Goal: Task Accomplishment & Management: Use online tool/utility

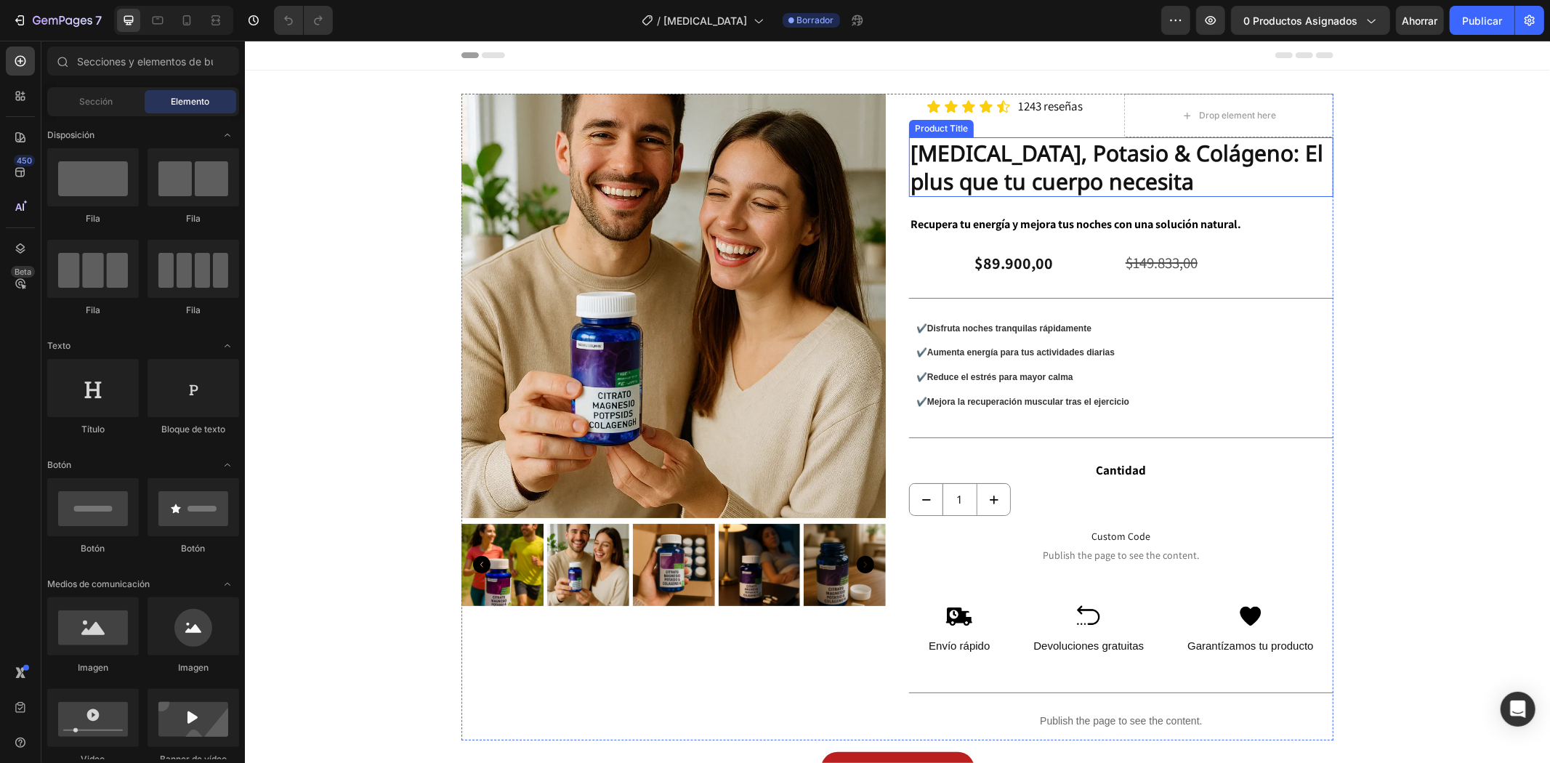
click at [994, 172] on h1 "[MEDICAL_DATA], Potasio & Colágeno: El plus que tu cuerpo necesita" at bounding box center [1121, 167] width 425 height 60
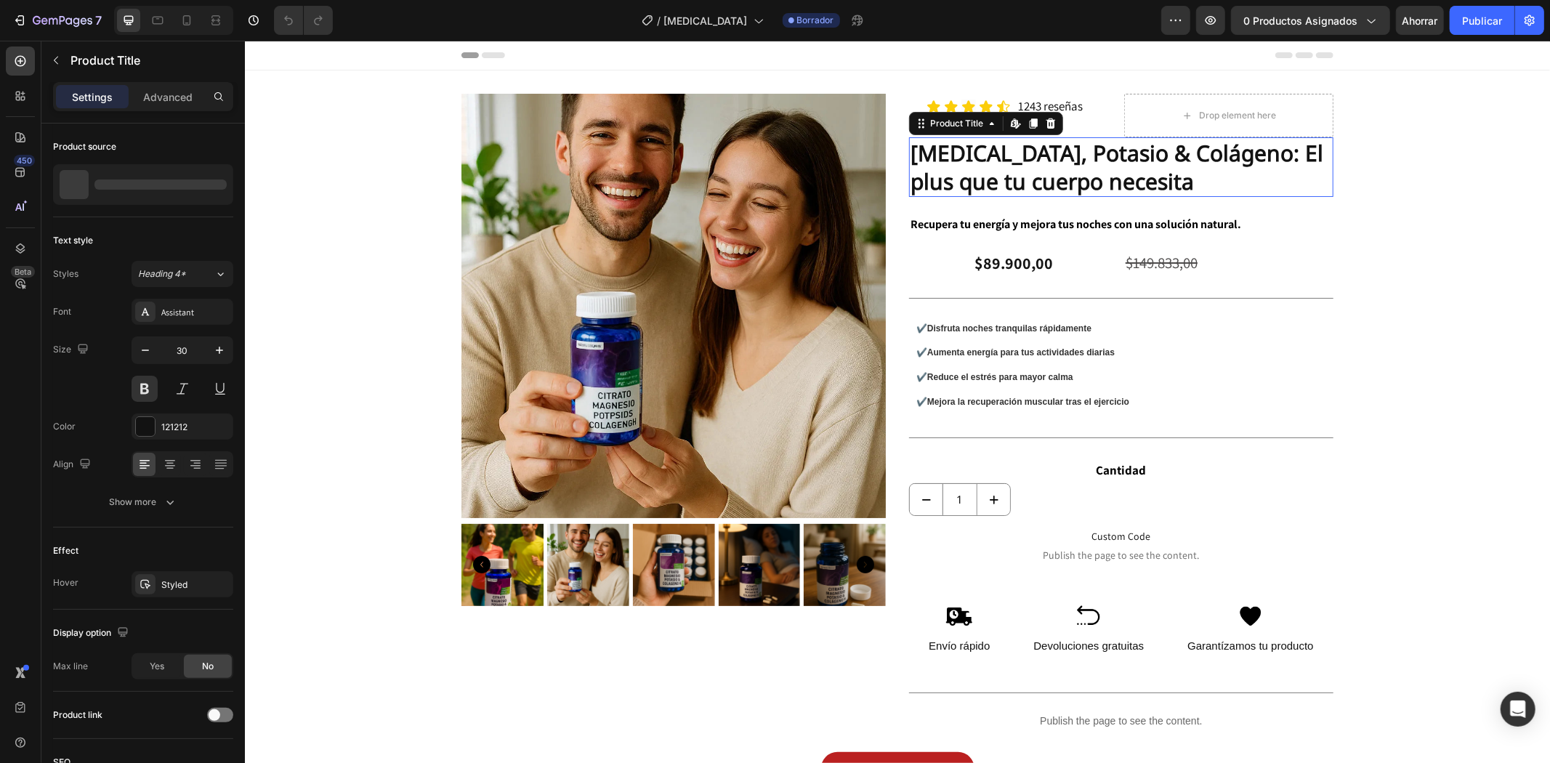
click at [994, 172] on h1 "[MEDICAL_DATA], Potasio & Colágeno: El plus que tu cuerpo necesita" at bounding box center [1121, 167] width 425 height 60
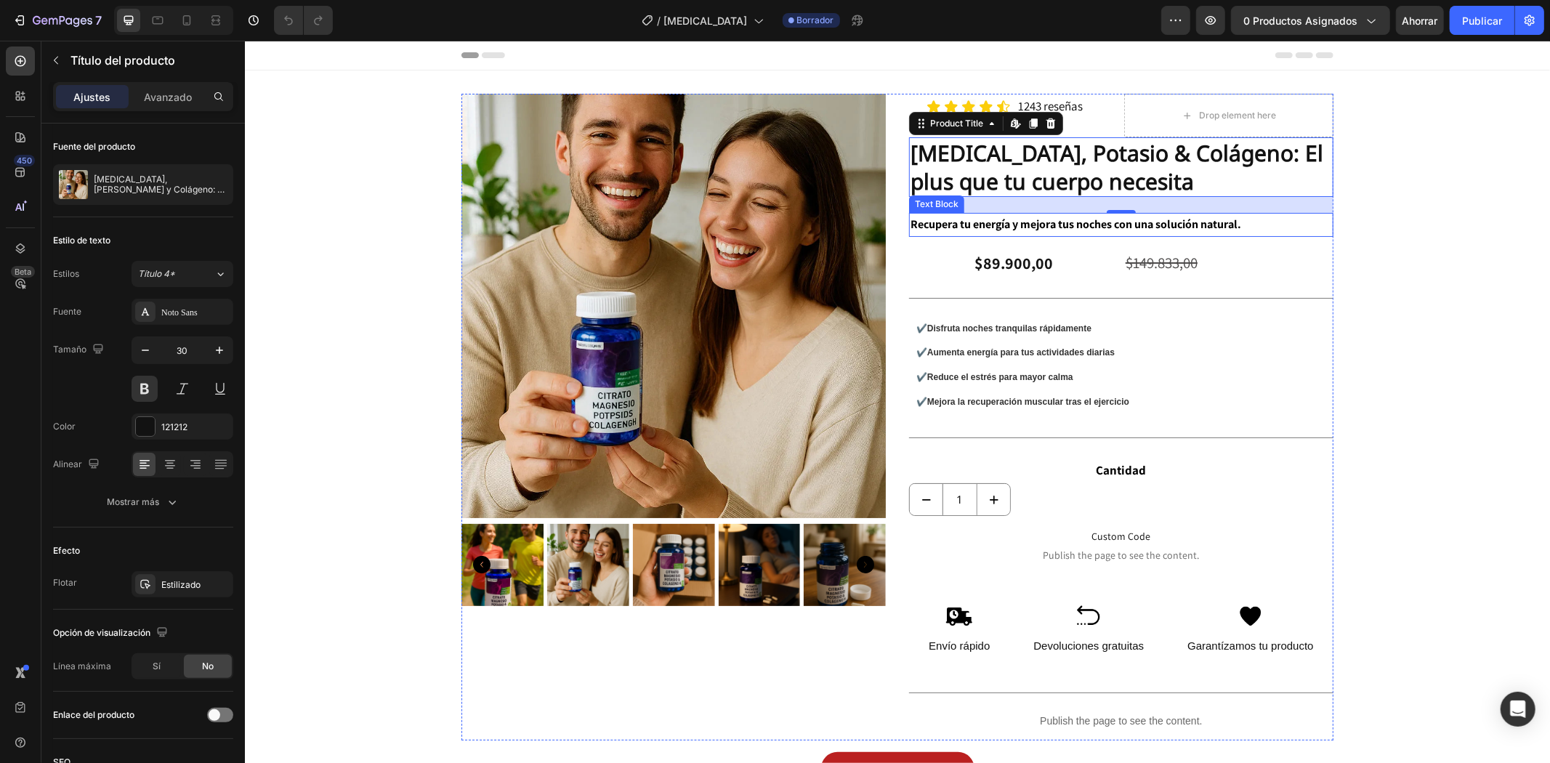
click at [941, 228] on strong "Recupera tu energía y mejora tus noches con una solución natural." at bounding box center [1075, 223] width 331 height 15
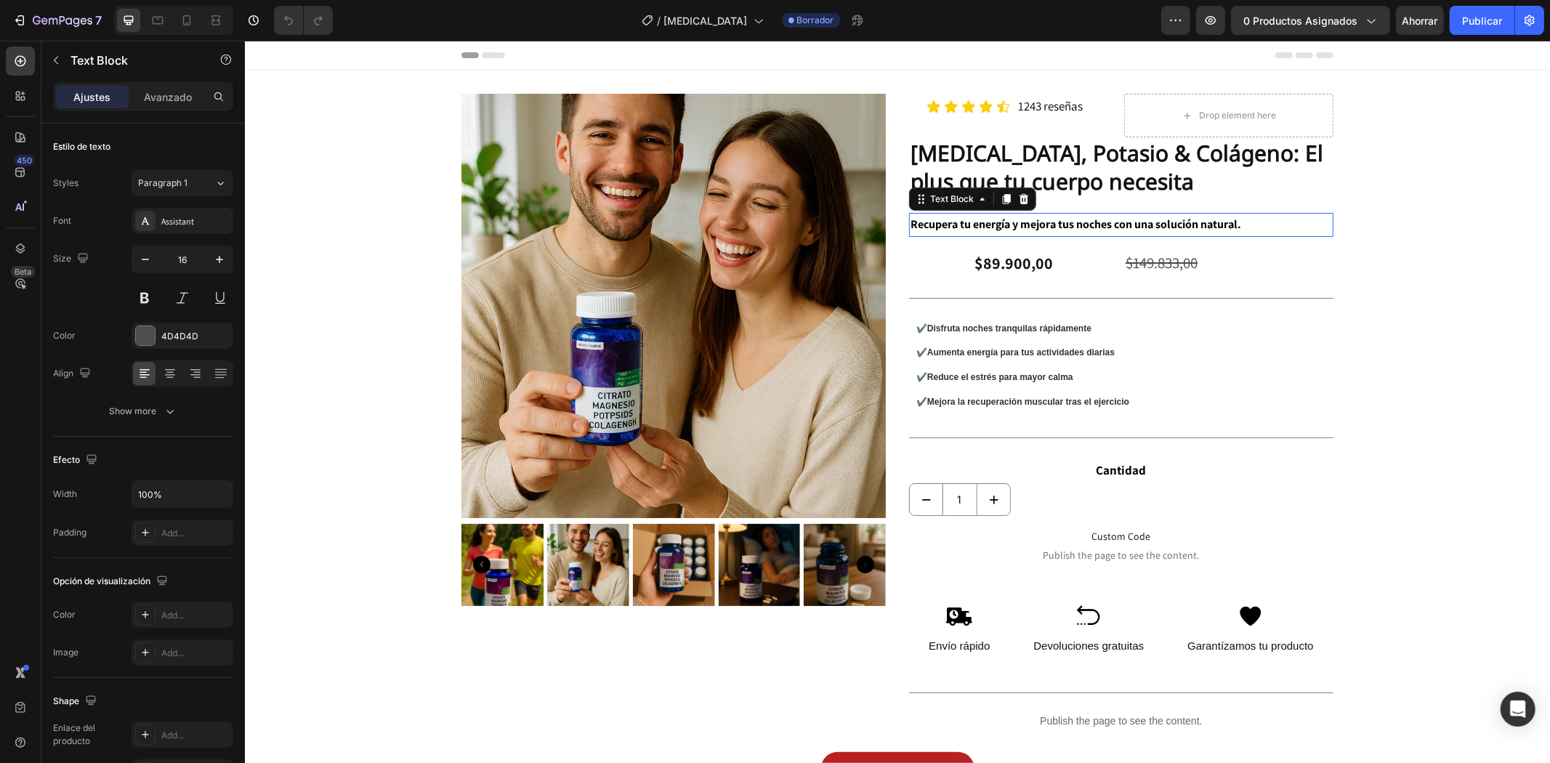
click at [941, 228] on strong "Recupera tu energía y mejora tus noches con una solución natural." at bounding box center [1075, 223] width 331 height 15
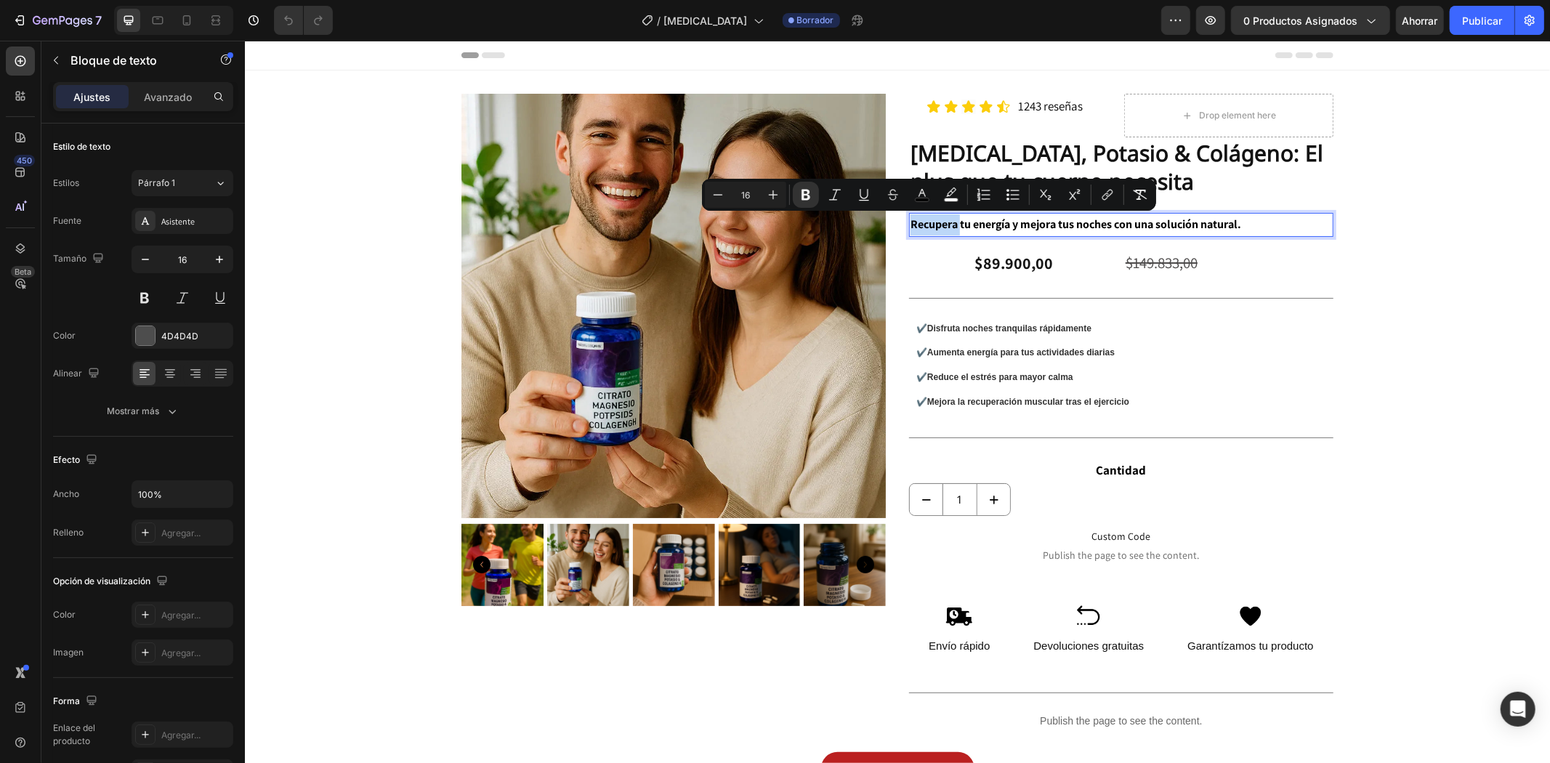
click at [941, 228] on strong "Recupera tu energía y mejora tus noches con una solución natural." at bounding box center [1075, 223] width 331 height 15
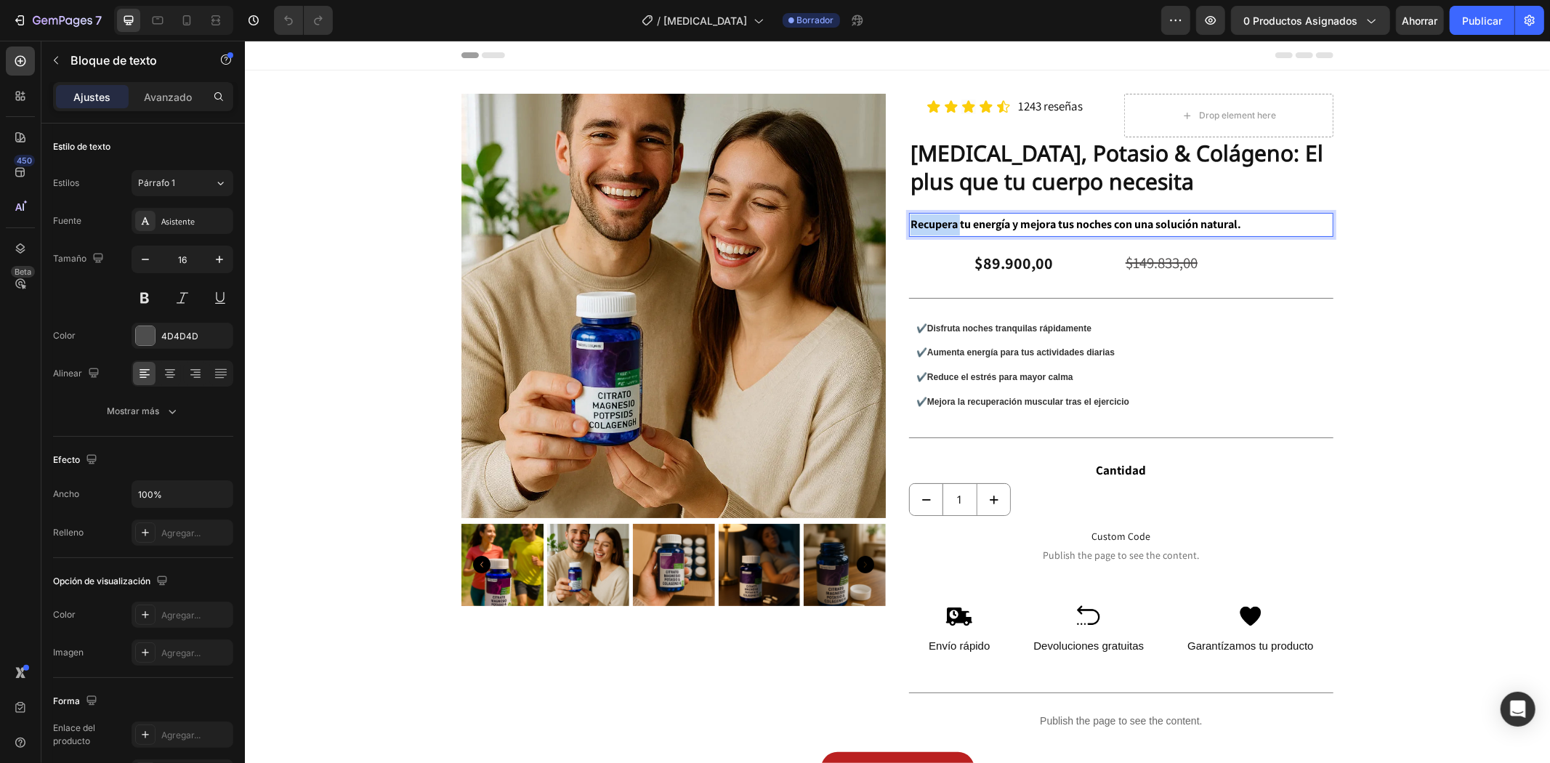
click at [941, 228] on strong "Recupera tu energía y mejora tus noches con una solución natural." at bounding box center [1075, 223] width 331 height 15
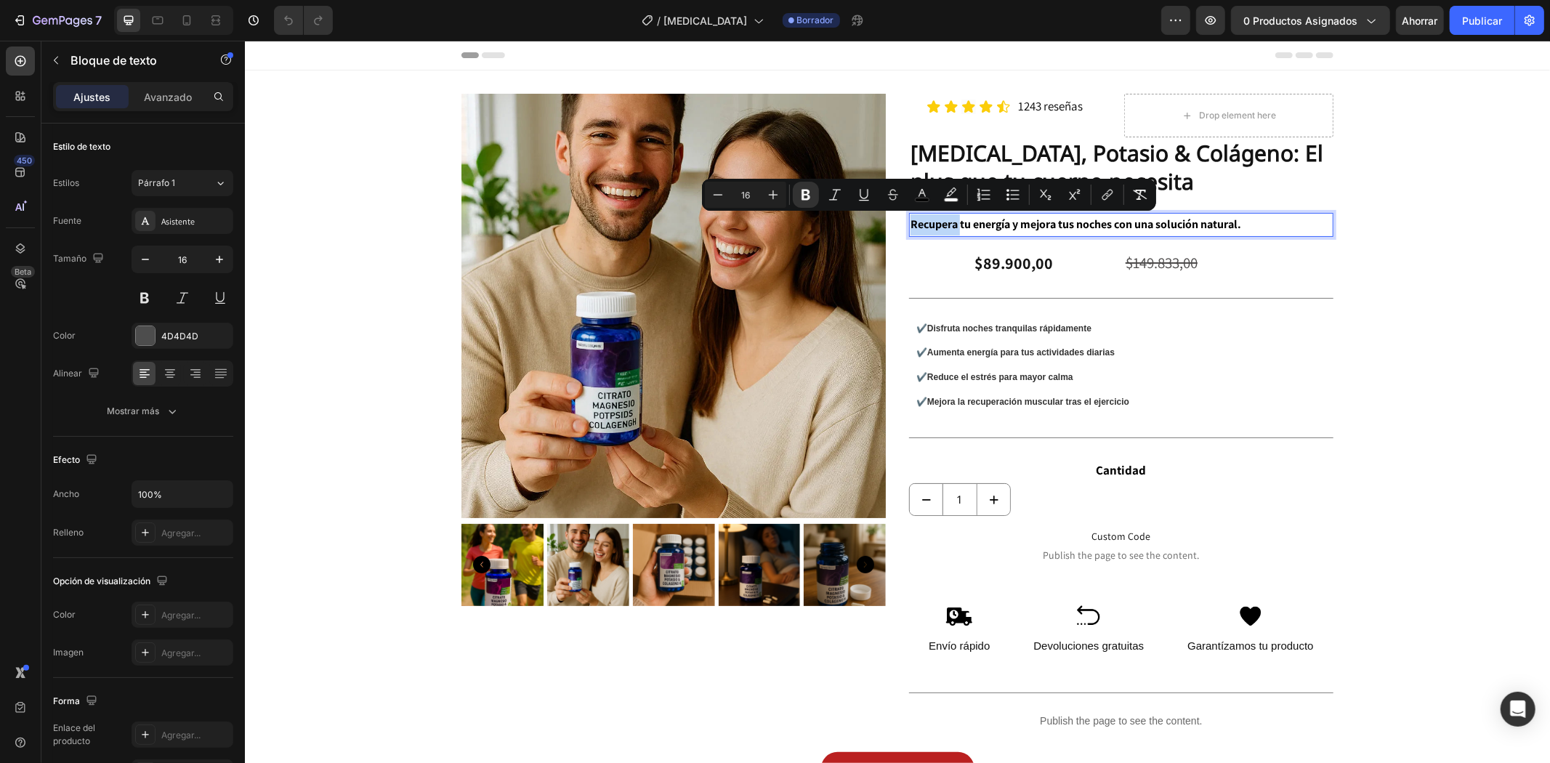
click at [941, 228] on strong "Recupera tu energía y mejora tus noches con una solución natural." at bounding box center [1075, 223] width 331 height 15
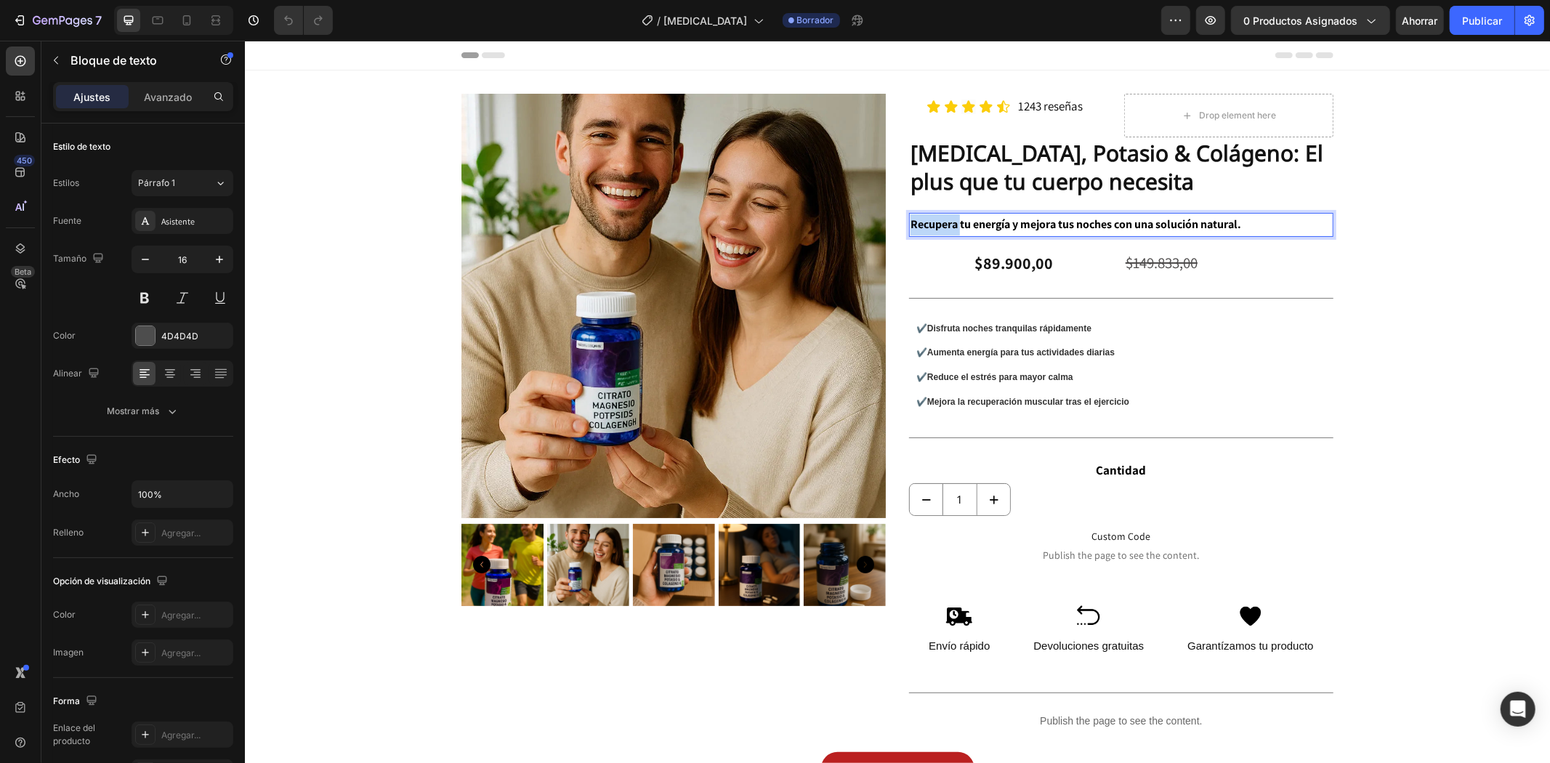
click at [941, 228] on strong "Recupera tu energía y mejora tus noches con una solución natural." at bounding box center [1075, 223] width 331 height 15
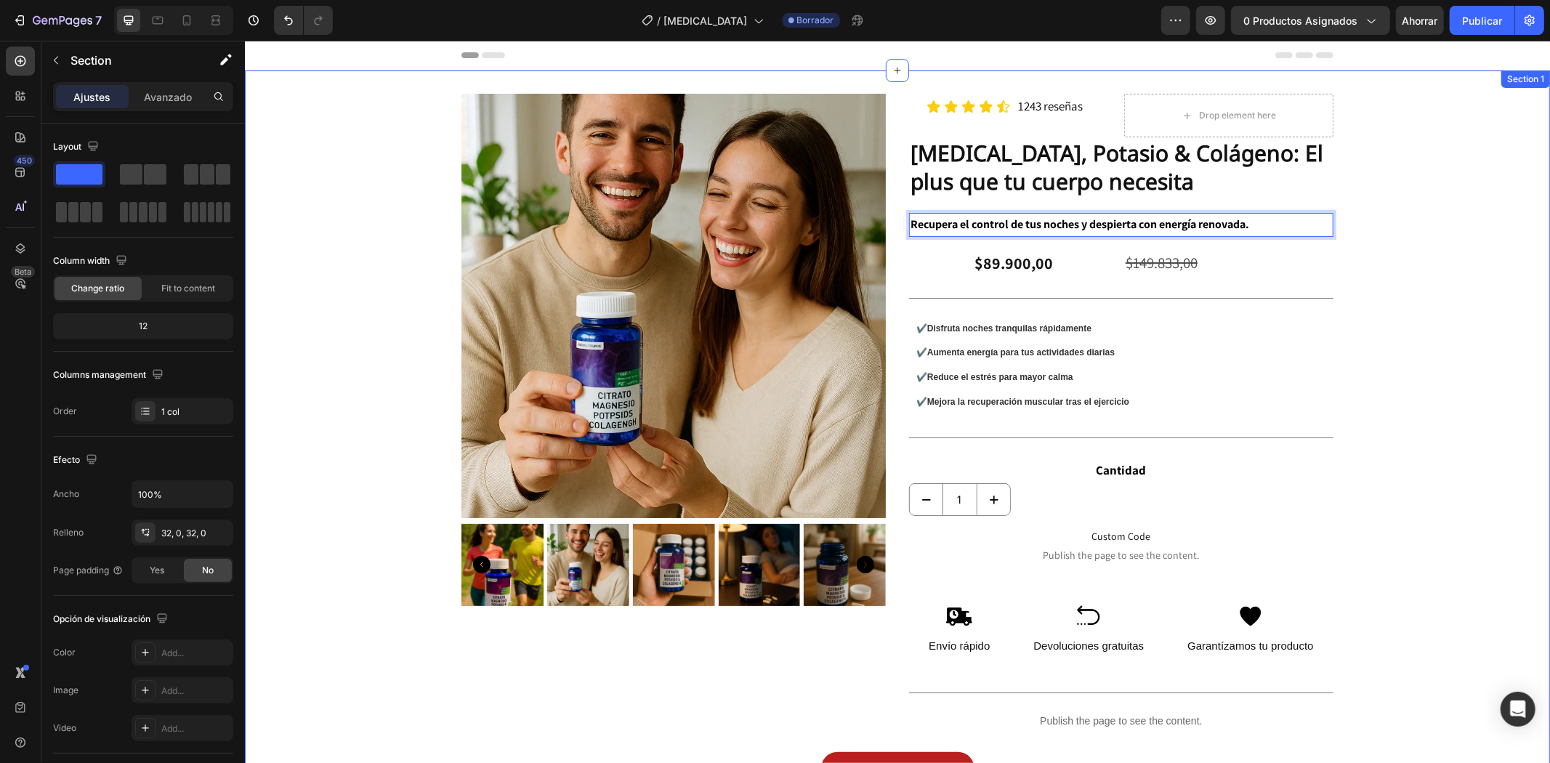
click at [1423, 399] on div "Product Images Icon Icon Icon Icon Icon Icon List 1243 reseñas Text Block Row D…" at bounding box center [896, 447] width 1305 height 709
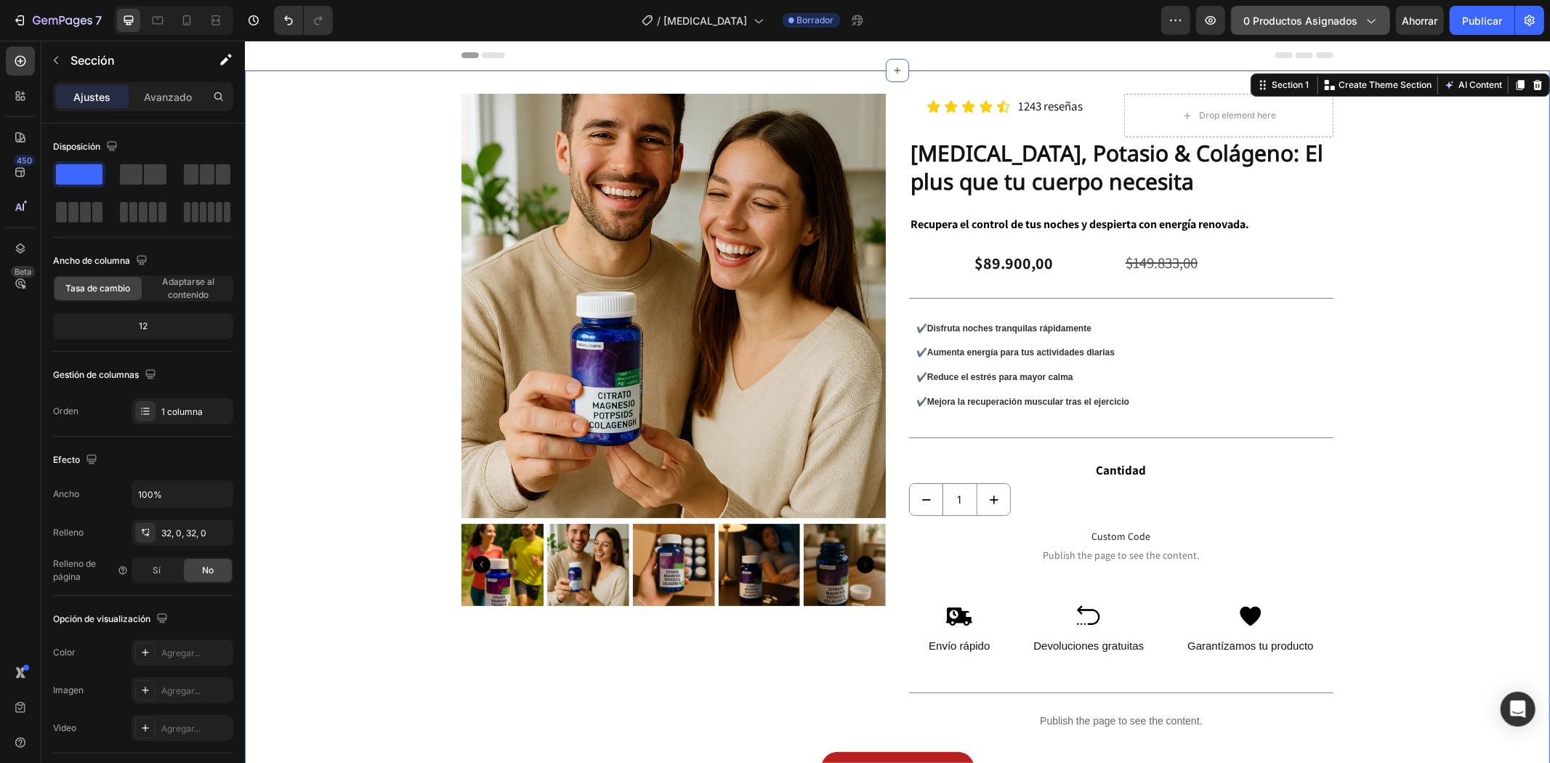
click at [1372, 20] on icon "button" at bounding box center [1371, 20] width 15 height 15
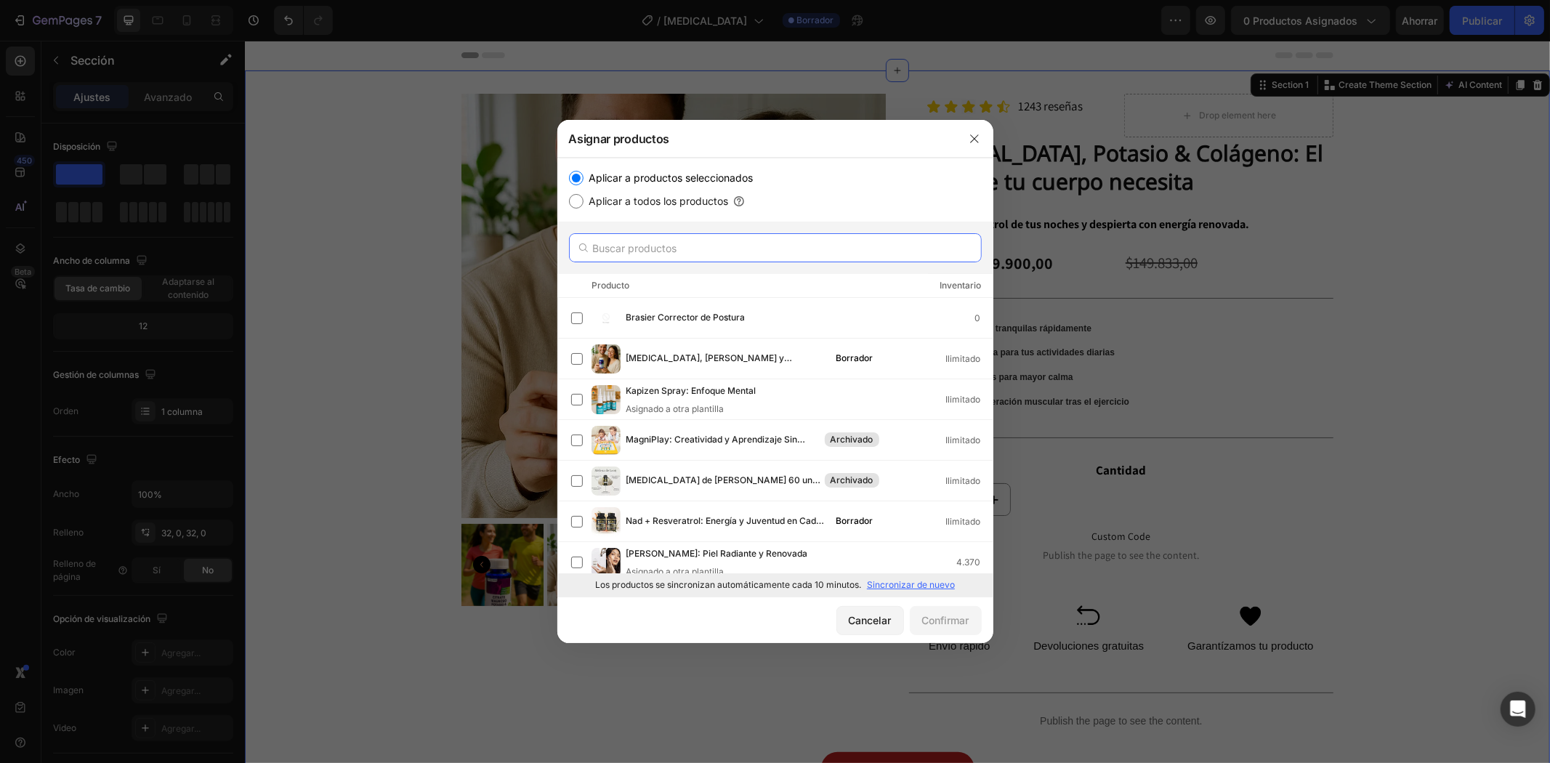
click at [699, 252] on input "text" at bounding box center [775, 247] width 413 height 29
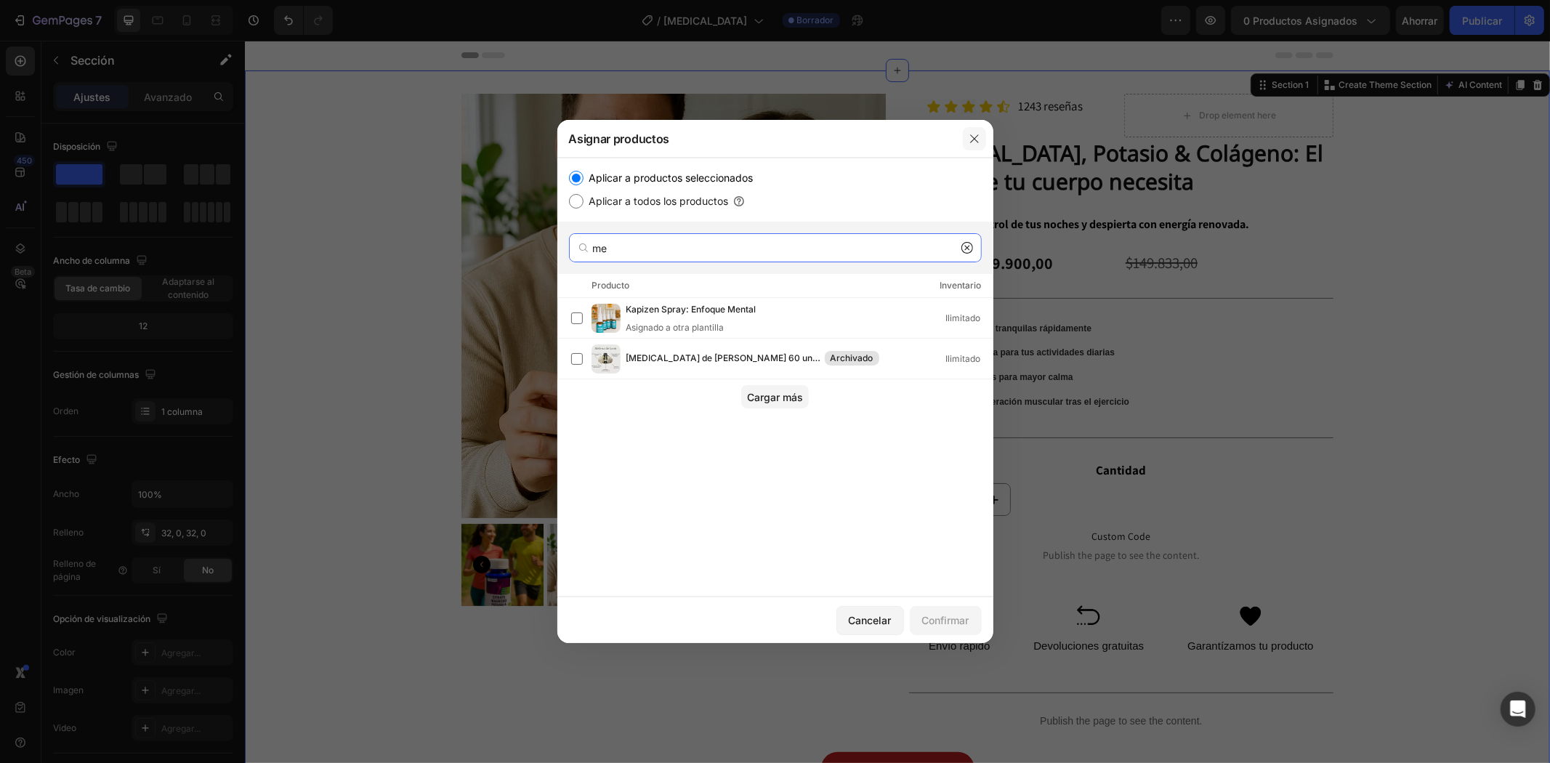
type input "me"
click at [978, 143] on icon "button" at bounding box center [975, 139] width 12 height 12
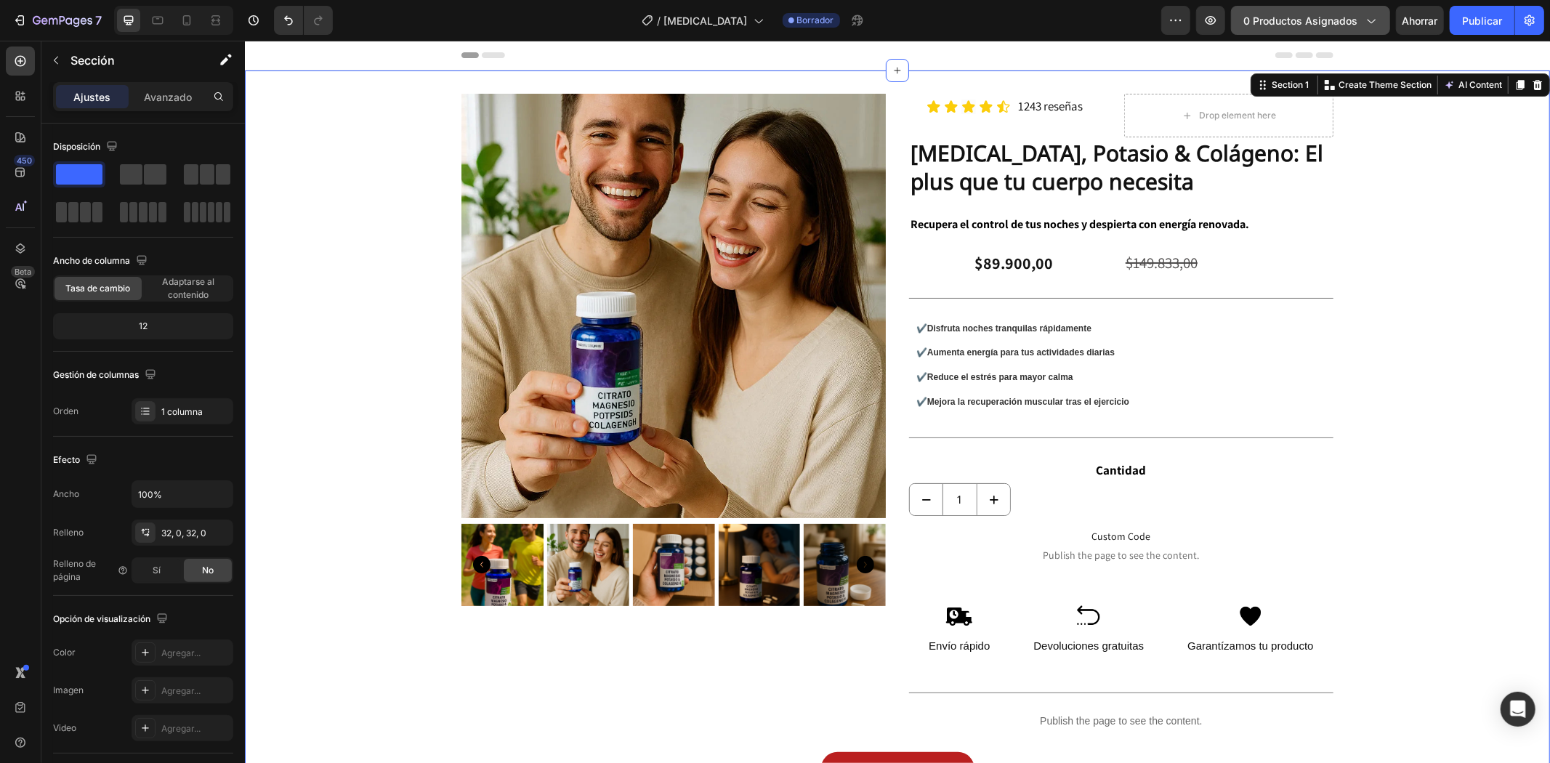
click at [1347, 23] on font "0 productos asignados" at bounding box center [1301, 21] width 114 height 12
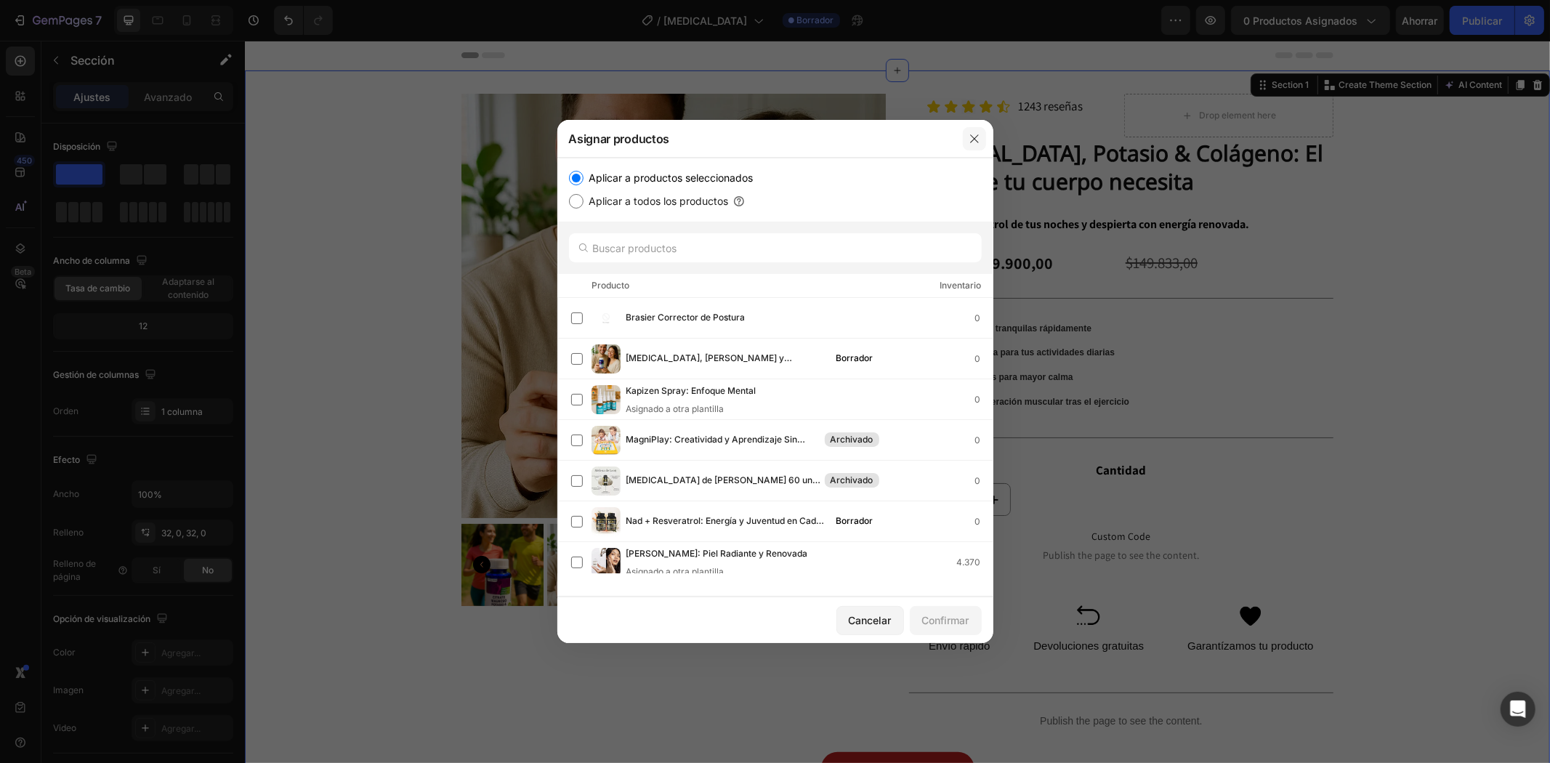
click at [971, 138] on icon "button" at bounding box center [975, 139] width 12 height 12
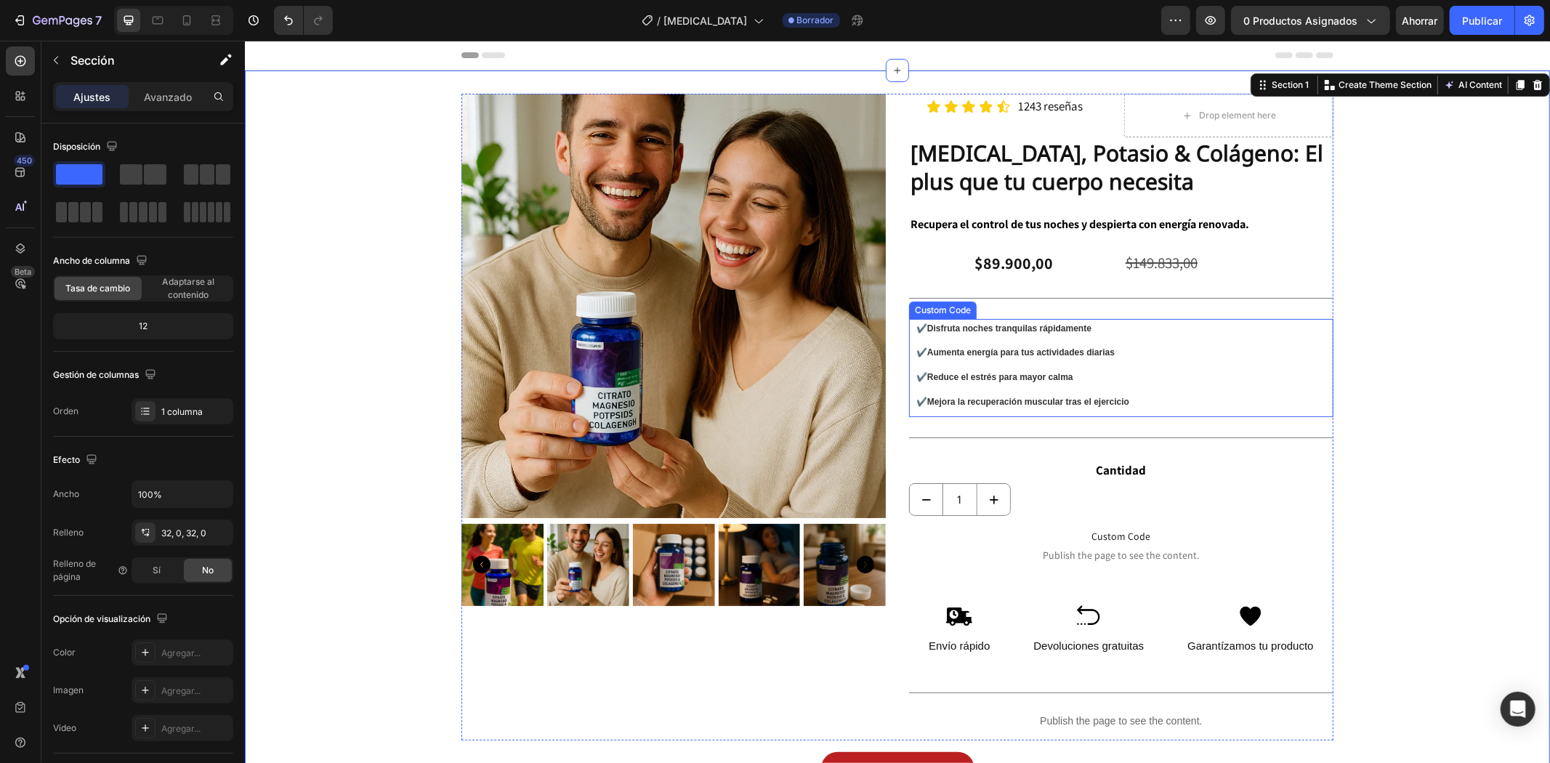
click at [991, 371] on strong "✔️Reduce el estrés para mayor calma" at bounding box center [994, 376] width 157 height 10
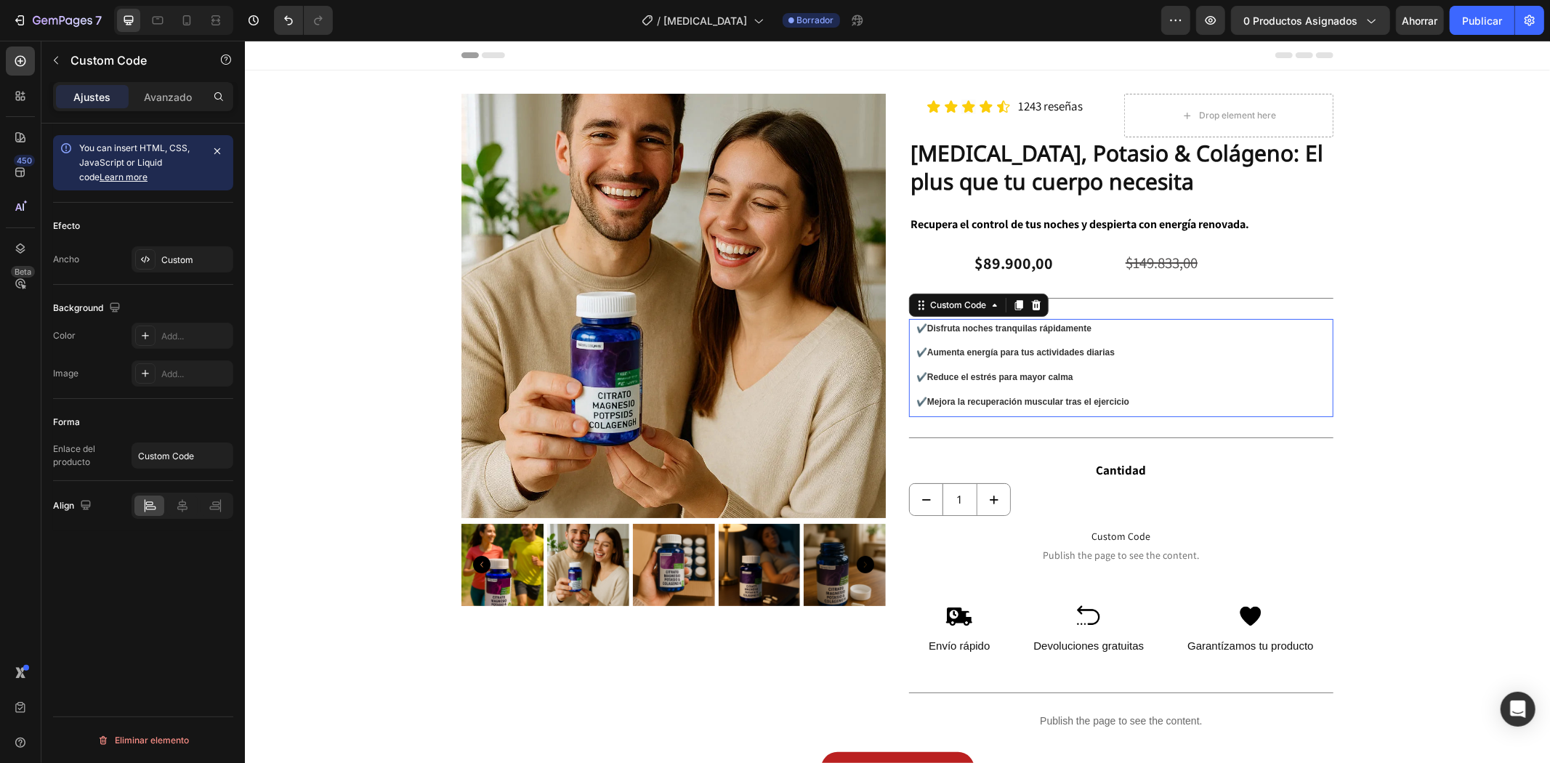
click at [991, 371] on strong "✔️Reduce el estrés para mayor calma" at bounding box center [994, 376] width 157 height 10
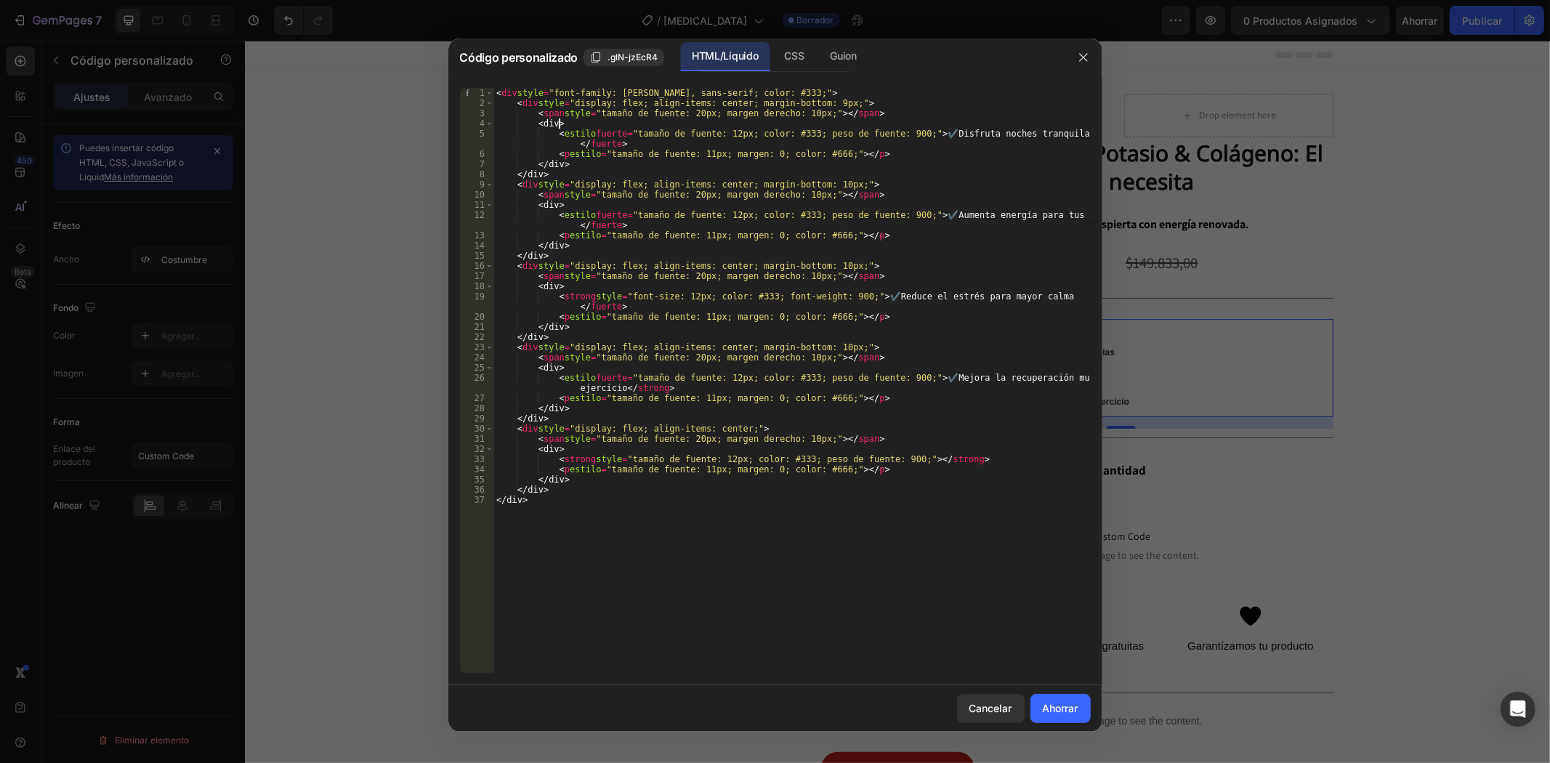
drag, startPoint x: 946, startPoint y: 128, endPoint x: 999, endPoint y: 127, distance: 53.1
click at [999, 127] on div "< div style = "font-family: Arial, sans-serif; color: #333;" > < div style = "d…" at bounding box center [793, 391] width 598 height 606
click at [949, 131] on div "< div style = "font-family: Arial, sans-serif; color: #333;" > < div style = "d…" at bounding box center [793, 391] width 598 height 606
drag, startPoint x: 949, startPoint y: 131, endPoint x: 1047, endPoint y: 135, distance: 99.0
click at [1047, 135] on div "< div style = "font-family: Arial, sans-serif; color: #333;" > < div style = "d…" at bounding box center [793, 391] width 598 height 606
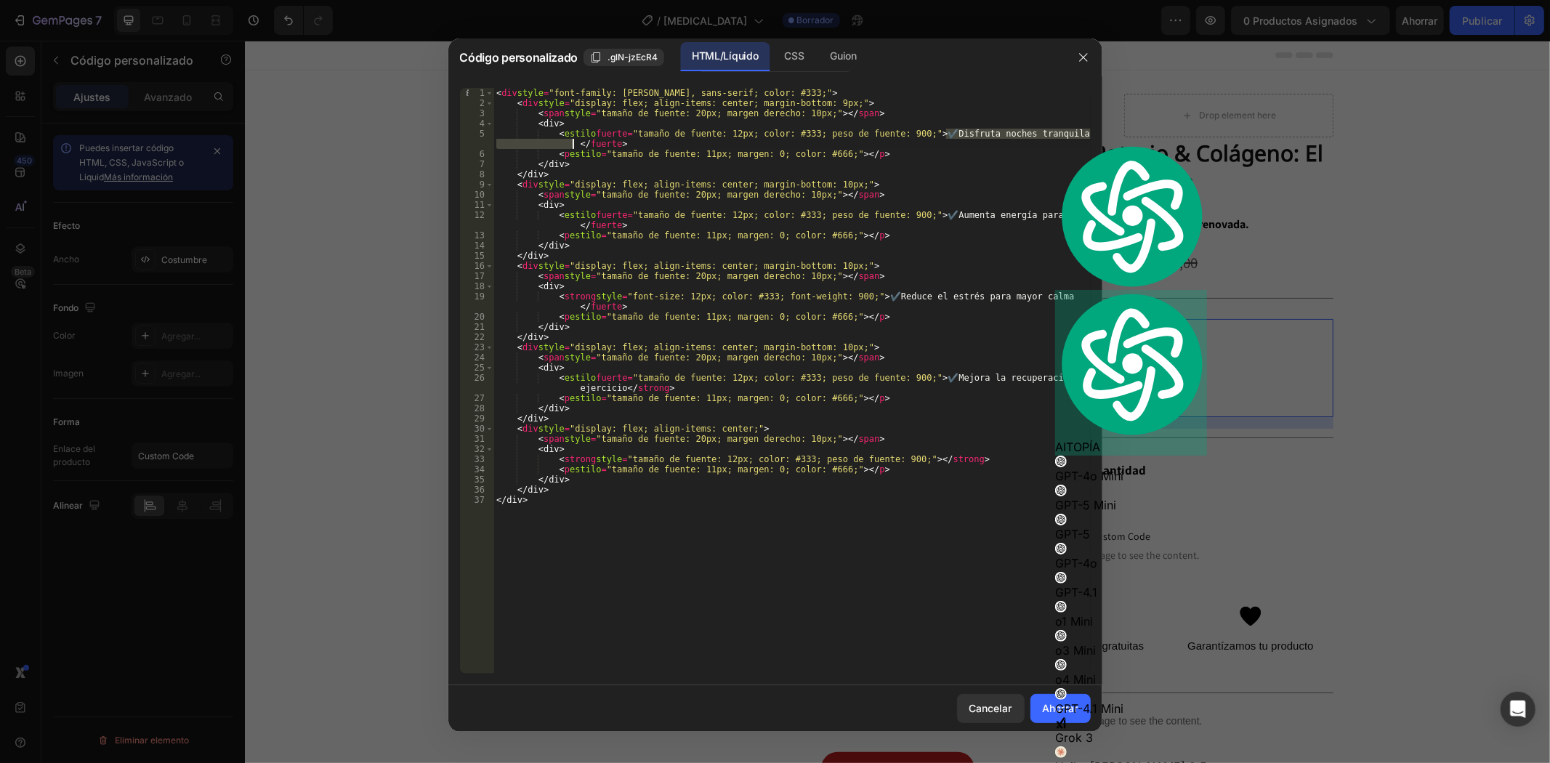
paste textarea "Sueño reparador cada noch"
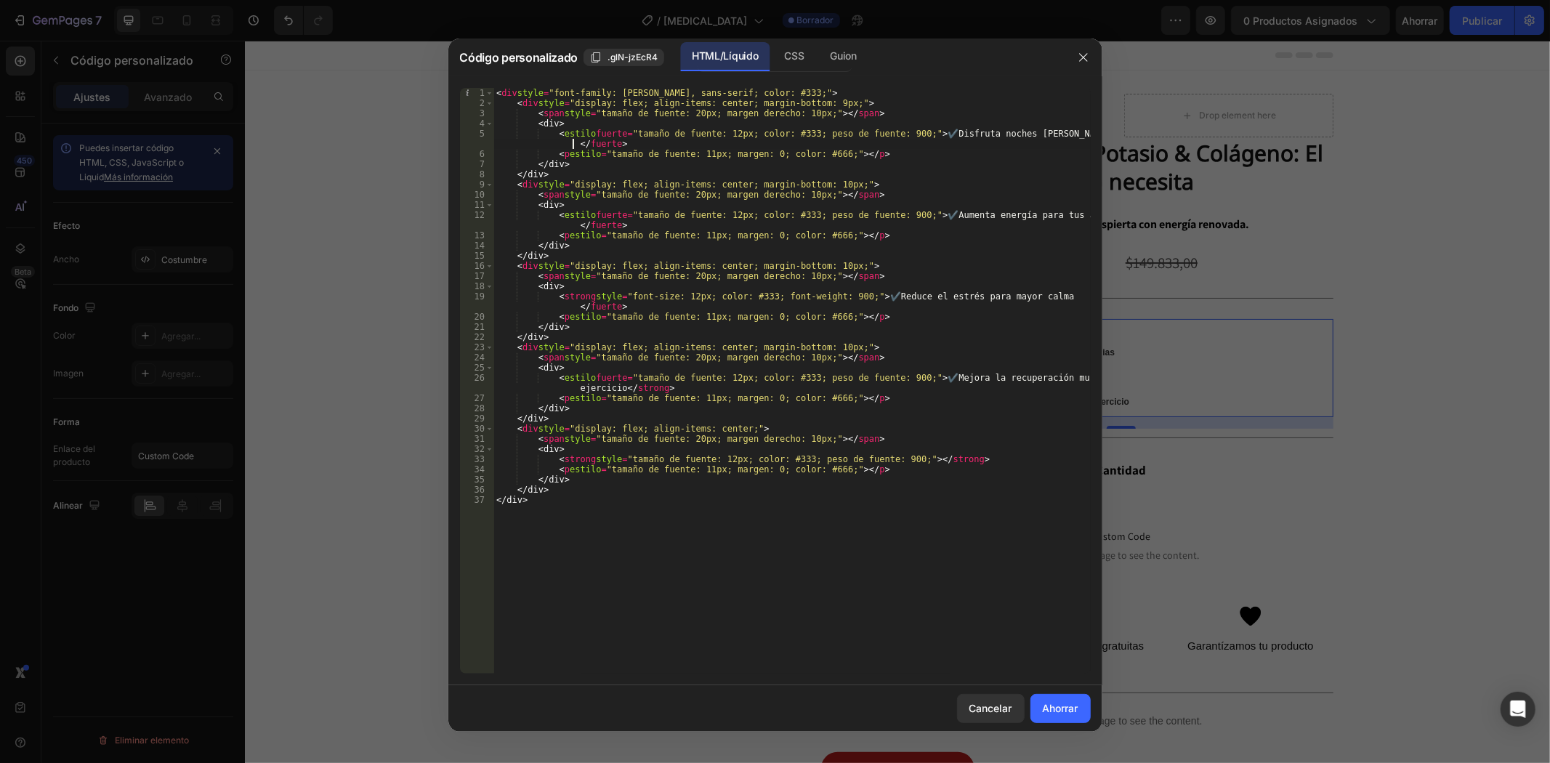
click at [1020, 126] on div "< div style = "font-family: Arial, sans-serif; color: #333;" > < div style = "d…" at bounding box center [793, 391] width 598 height 606
click at [1023, 134] on div "< div style = "font-family: Arial, sans-serif; color: #333;" > < div style = "d…" at bounding box center [793, 391] width 598 height 606
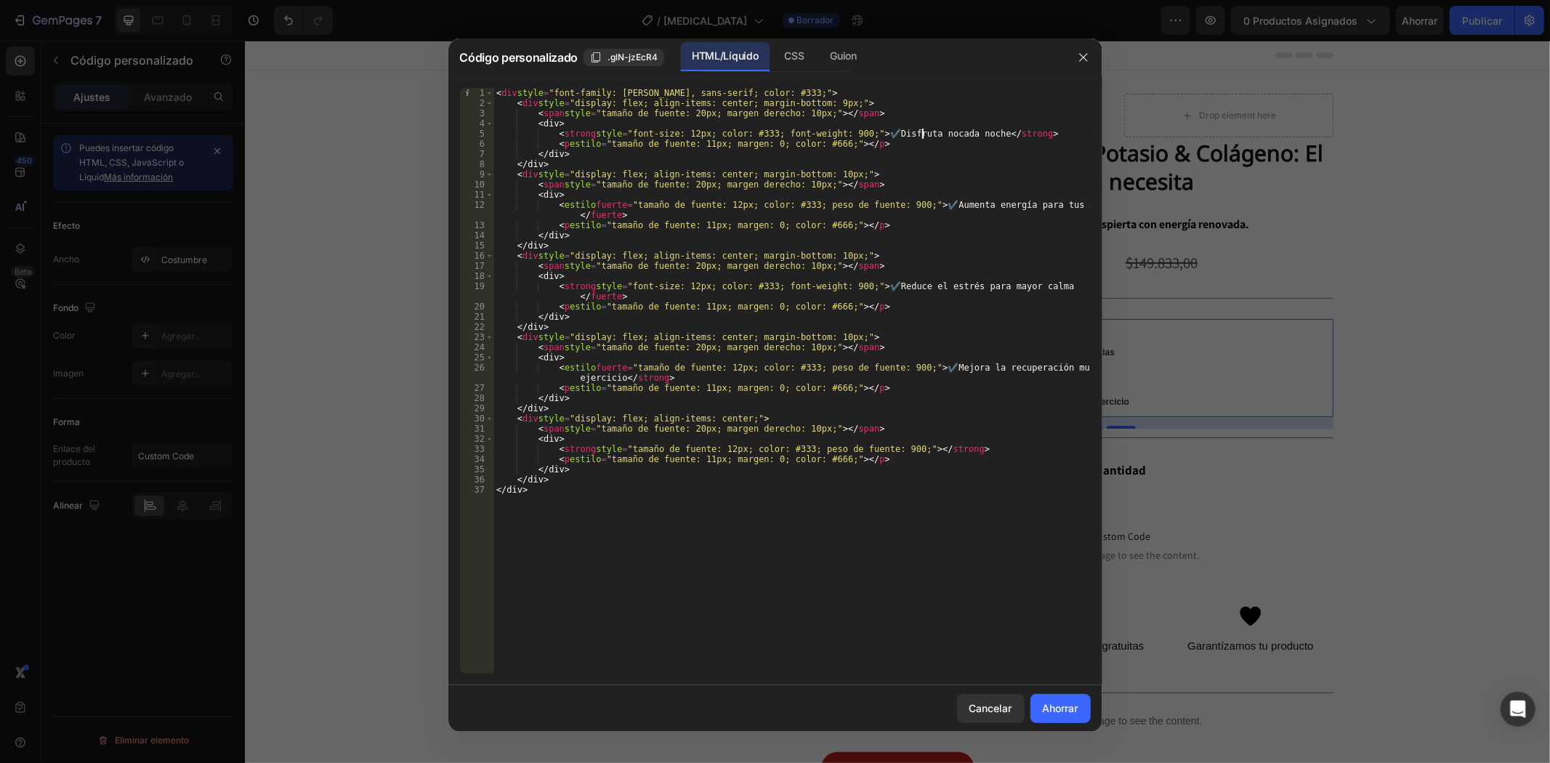
type textarea "<strong style="font-size: 12px; color: #333; font-weight: 900;">✔️Disfruta ncad…"
click at [1079, 59] on icon "button" at bounding box center [1084, 58] width 12 height 12
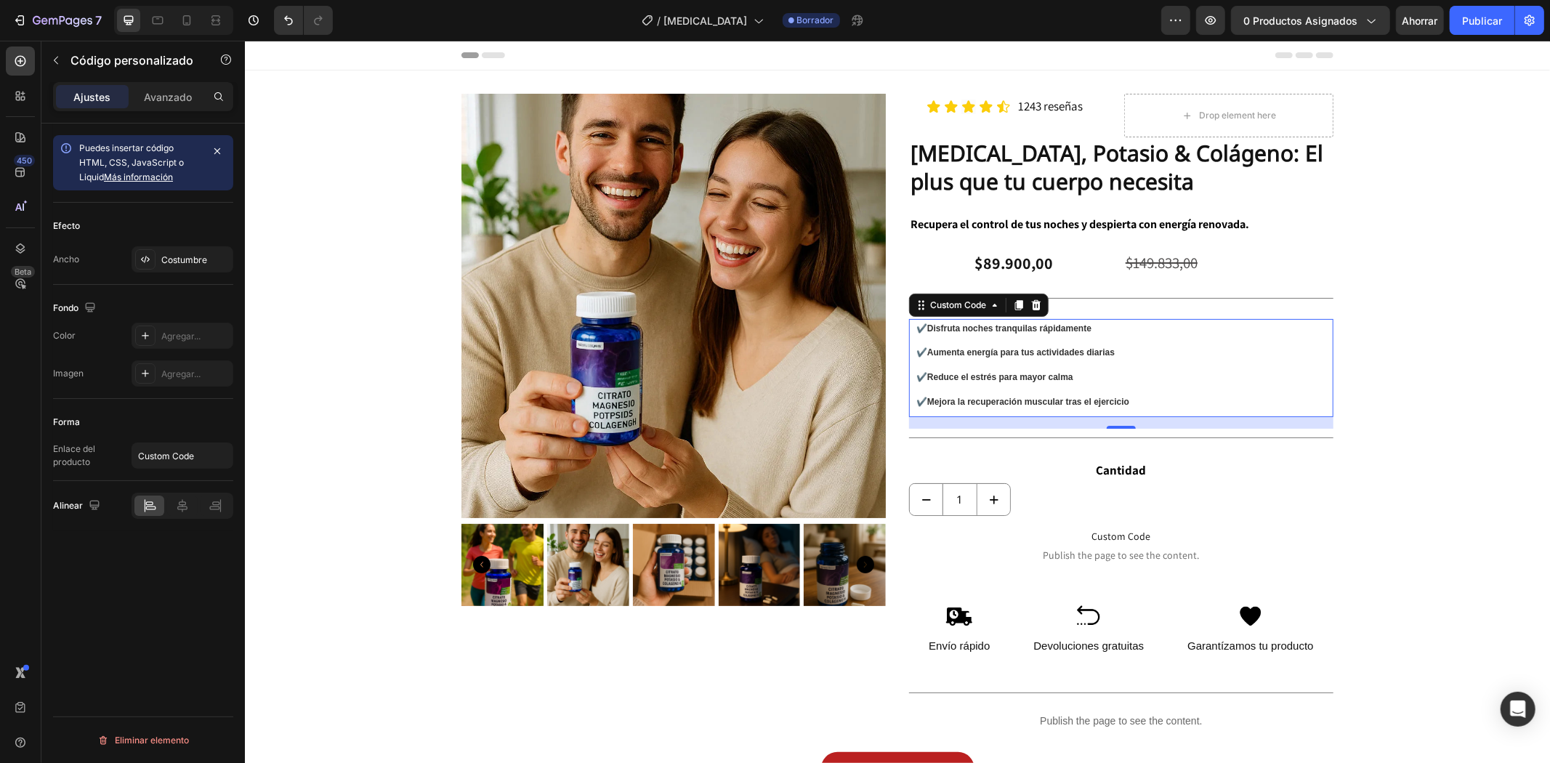
click at [1042, 358] on div "✔️Aumenta energía para tus actividades diarias" at bounding box center [1015, 350] width 198 height 17
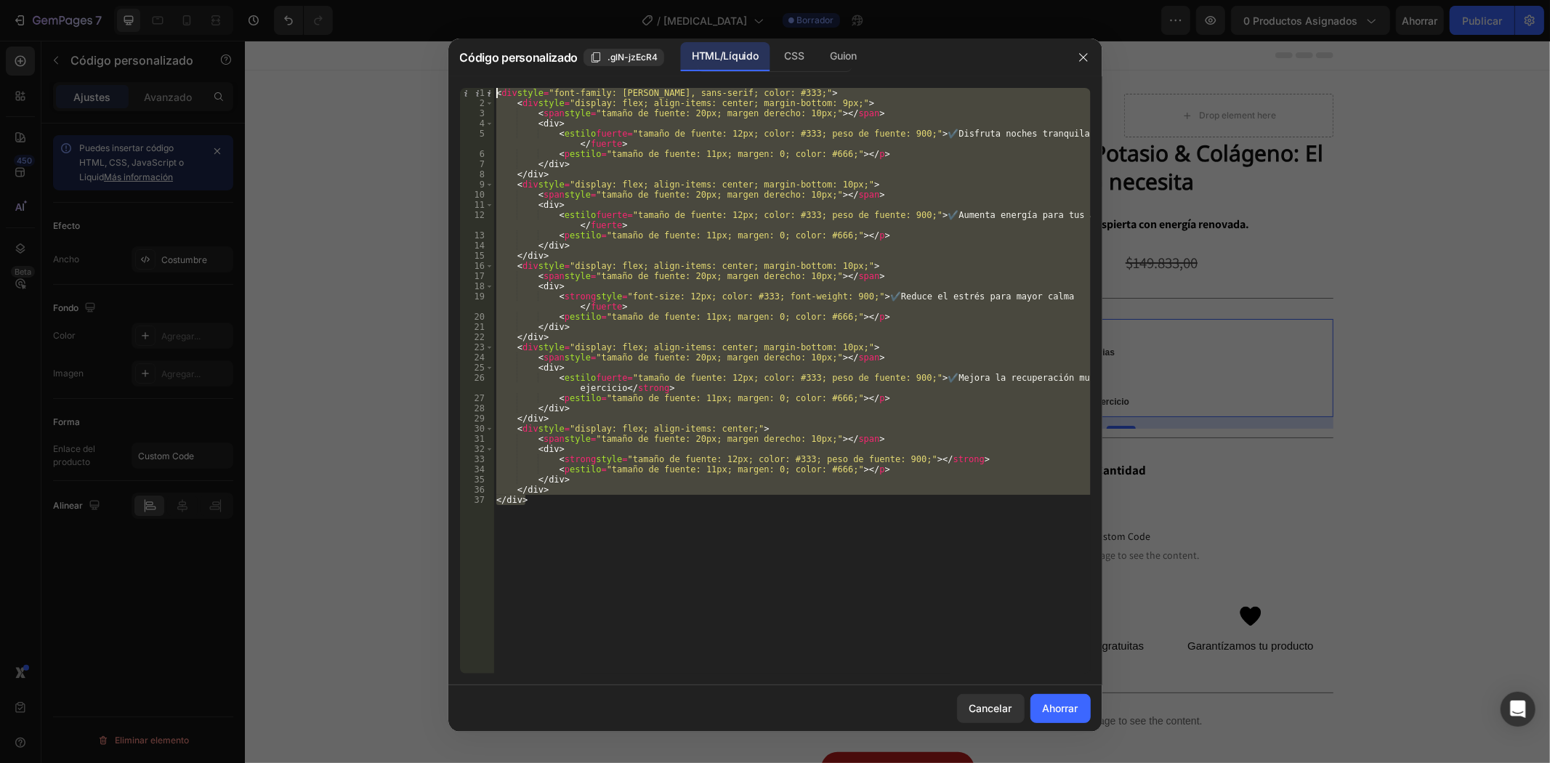
drag, startPoint x: 534, startPoint y: 512, endPoint x: 507, endPoint y: 82, distance: 430.4
click at [507, 82] on div "<span style="font-size: 20px; margin-right: 10px;"></span> 1 2 3 4 5 6 7 8 9 10…" at bounding box center [775, 380] width 654 height 609
type textarea "<div style="font-family: Arial, sans-serif; color: #333;"> <div style="display:…"
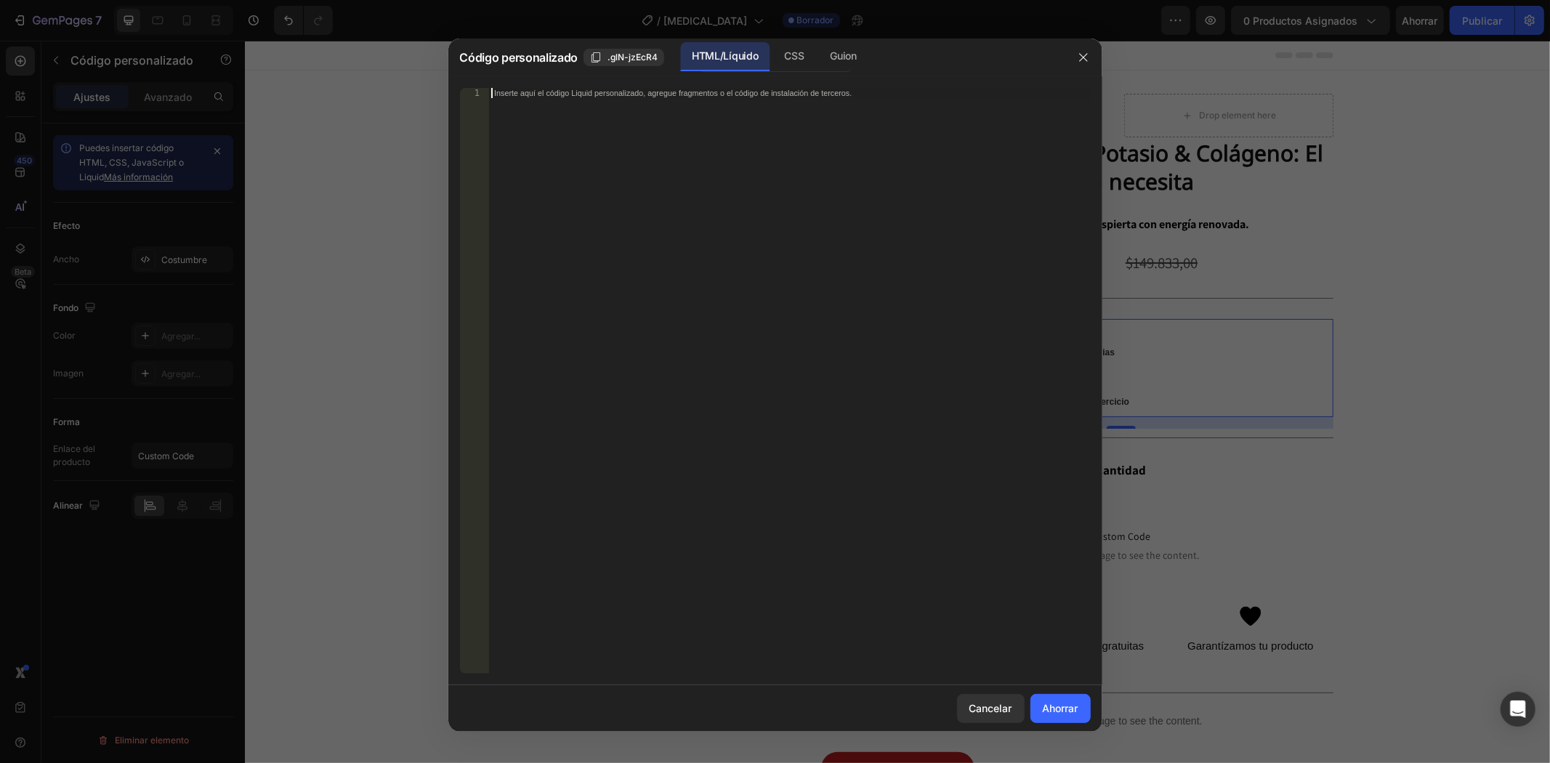
click at [499, 93] on font "Inserte aquí el código Liquid personalizado, agregue fragmentos o el código de …" at bounding box center [673, 92] width 358 height 9
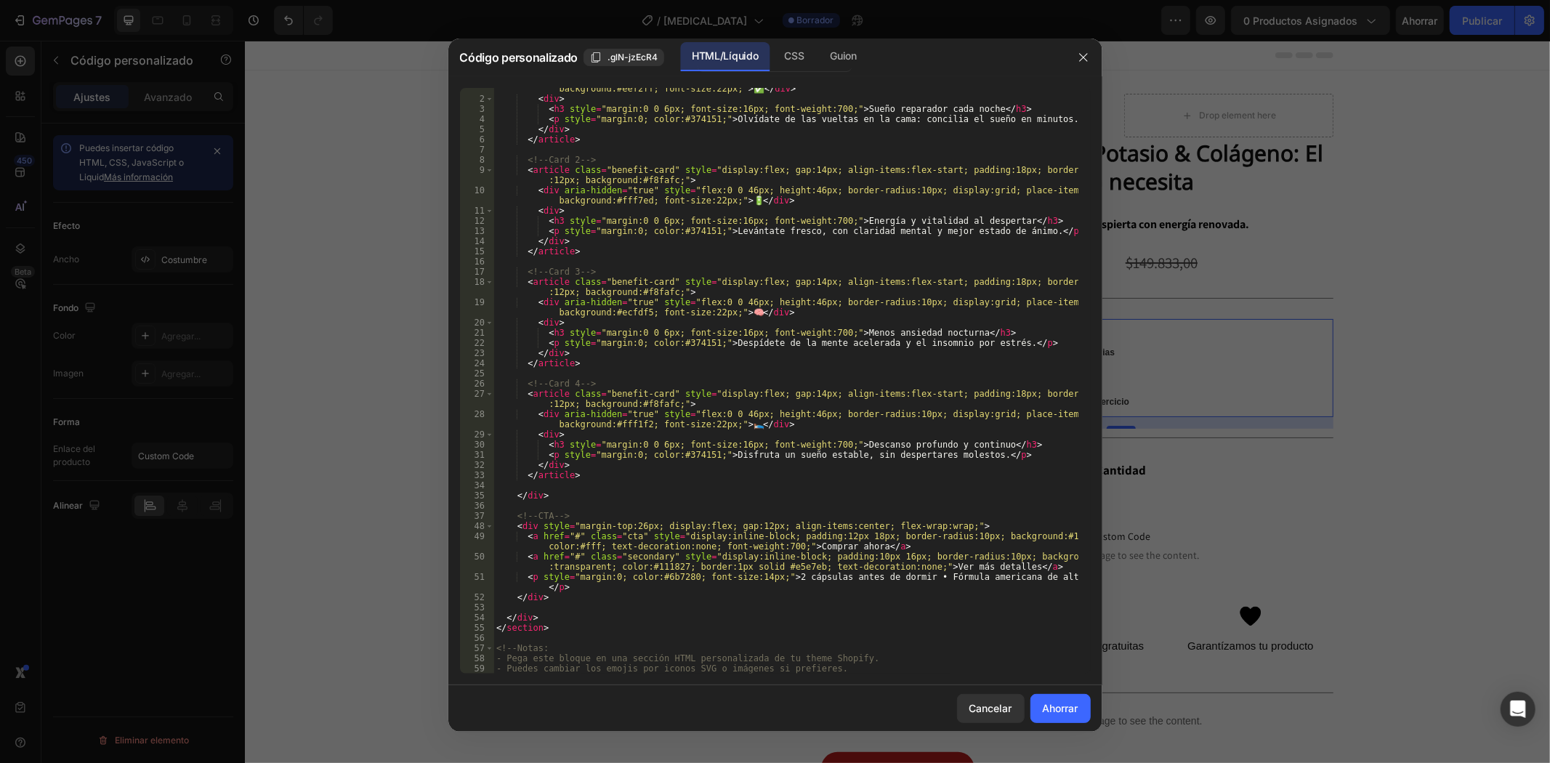
scroll to position [147, 0]
click at [1060, 712] on font "Ahorrar" at bounding box center [1061, 708] width 36 height 12
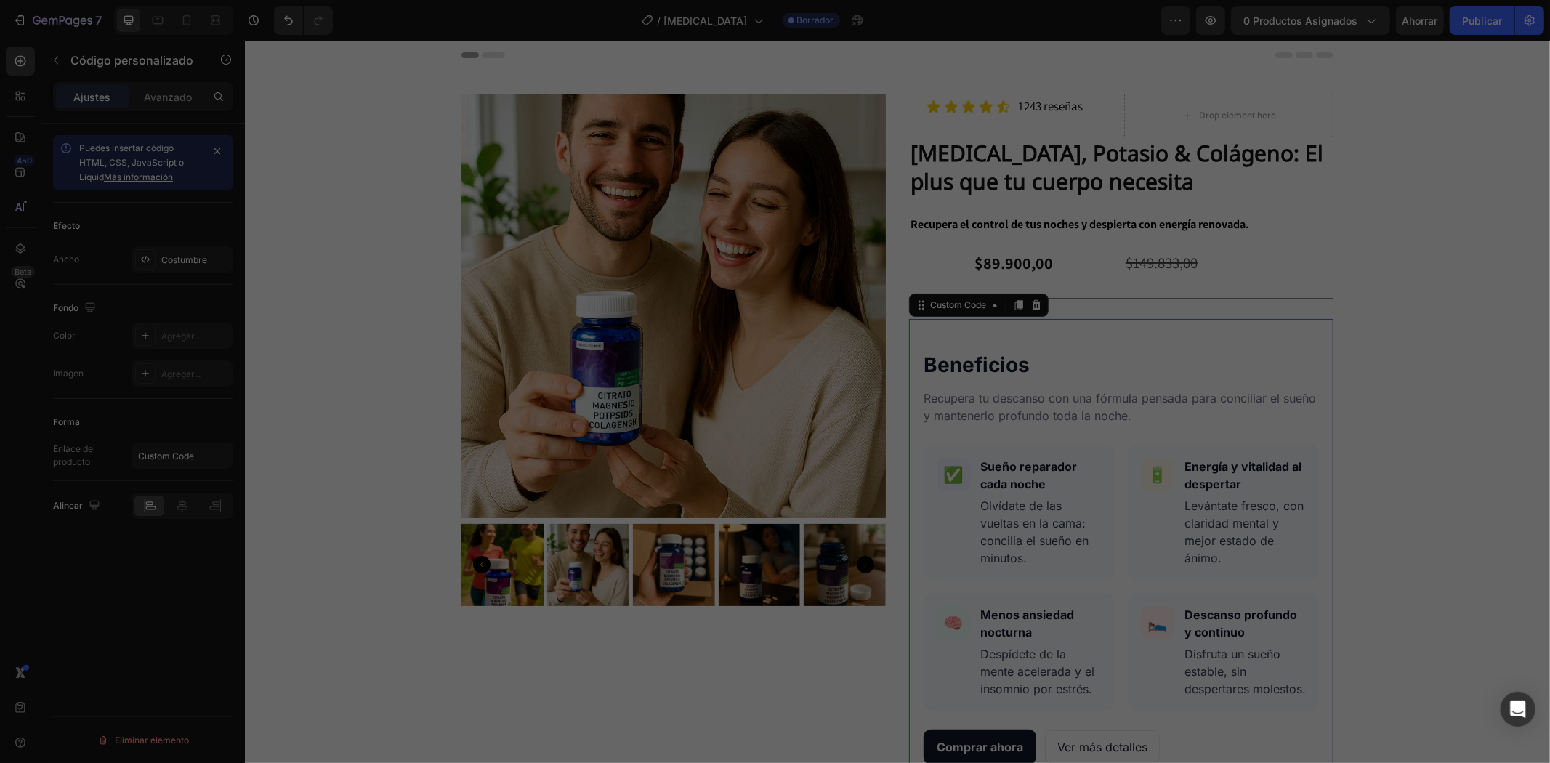
type textarea "- Puedes cambiar los emojis por iconos SVG o imágenes si prefieres. - Ajusta lo…"
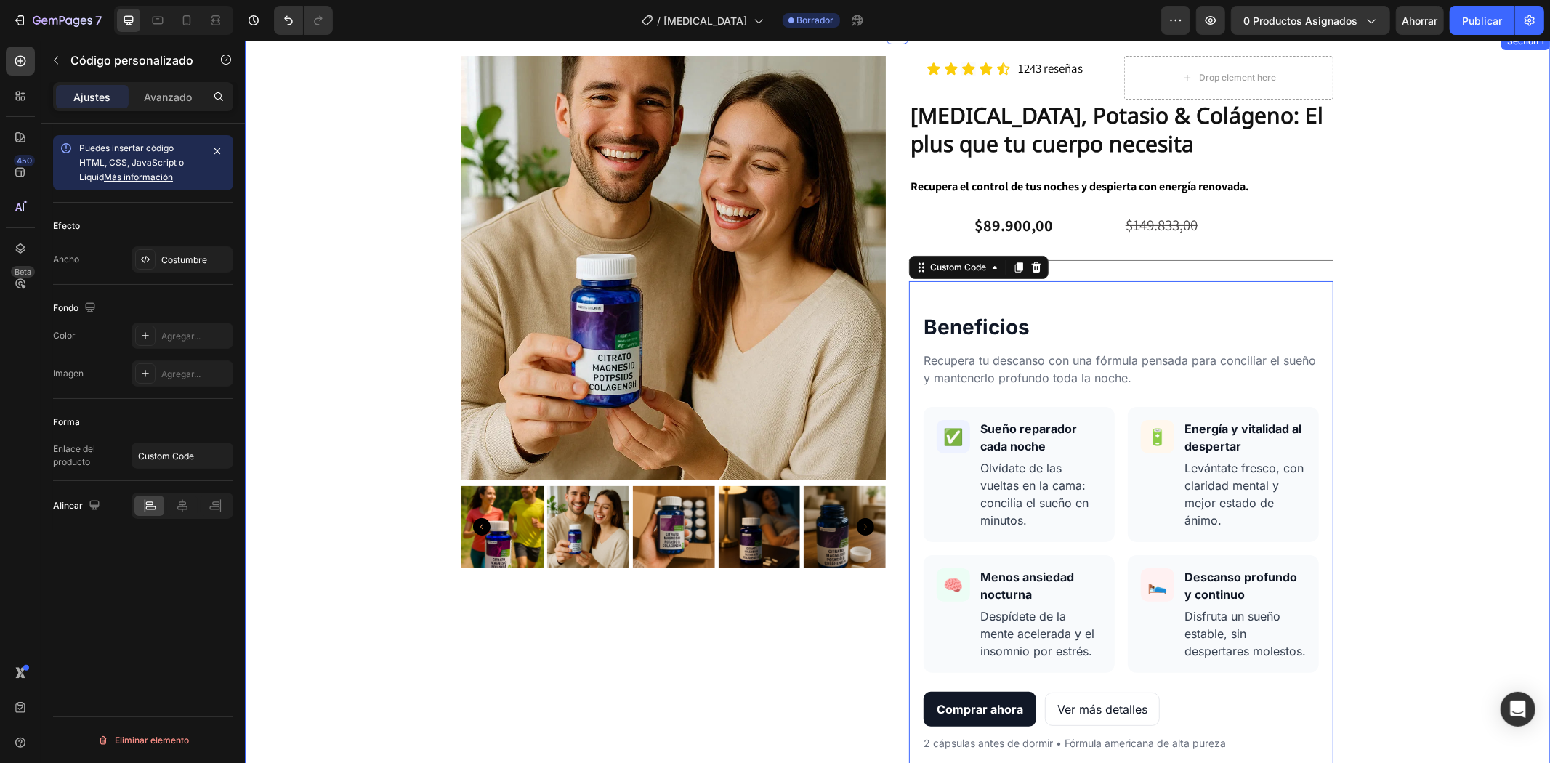
scroll to position [0, 0]
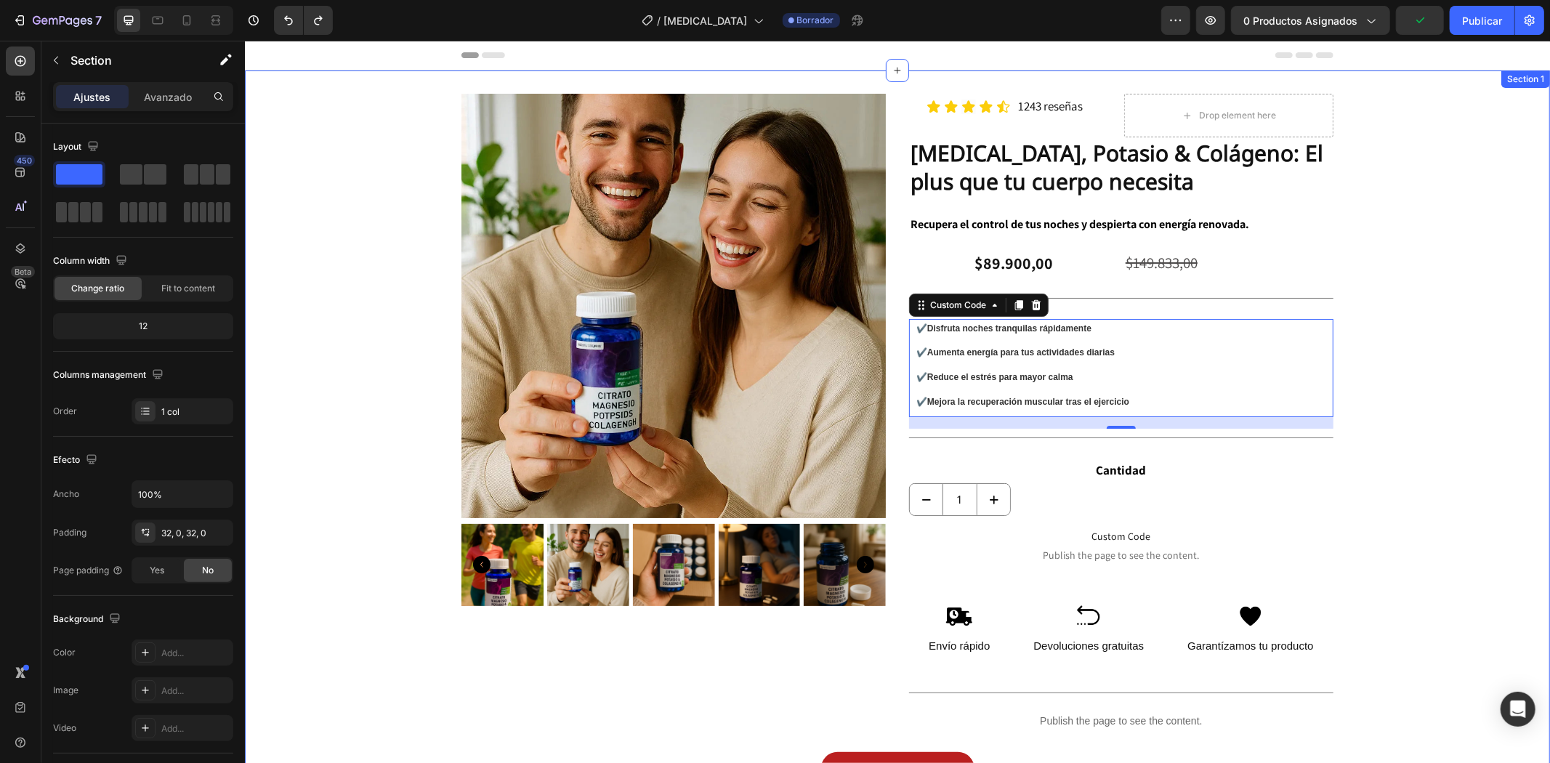
click at [1421, 475] on div "Product Images Icon Icon Icon Icon Icon Icon List 1243 reseñas Text Block Row D…" at bounding box center [896, 447] width 1305 height 709
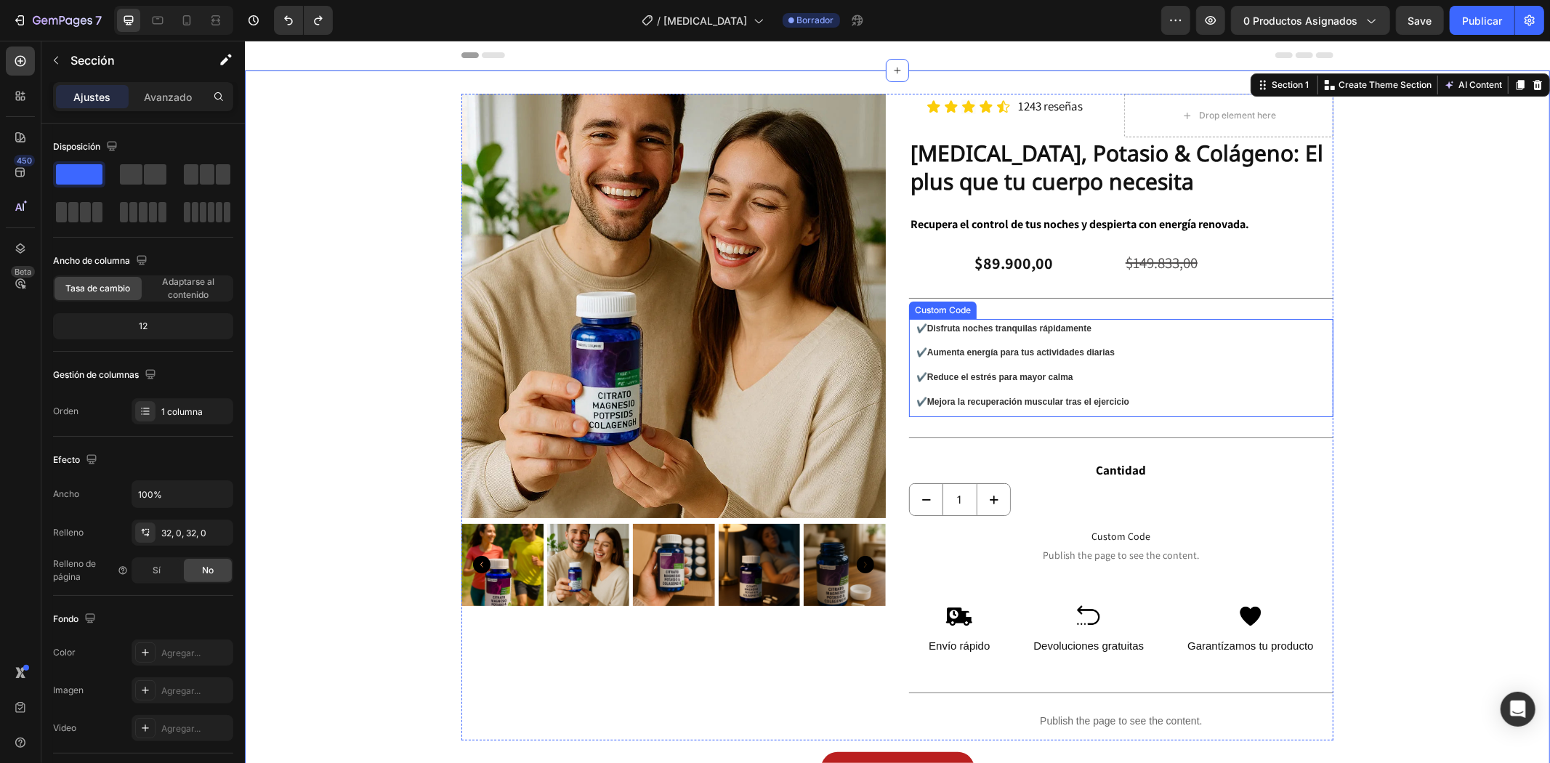
click at [1051, 337] on div "✔️Disfruta noches tranquilas rápidamente ✔️Aumenta energía para tus actividades…" at bounding box center [1121, 367] width 425 height 98
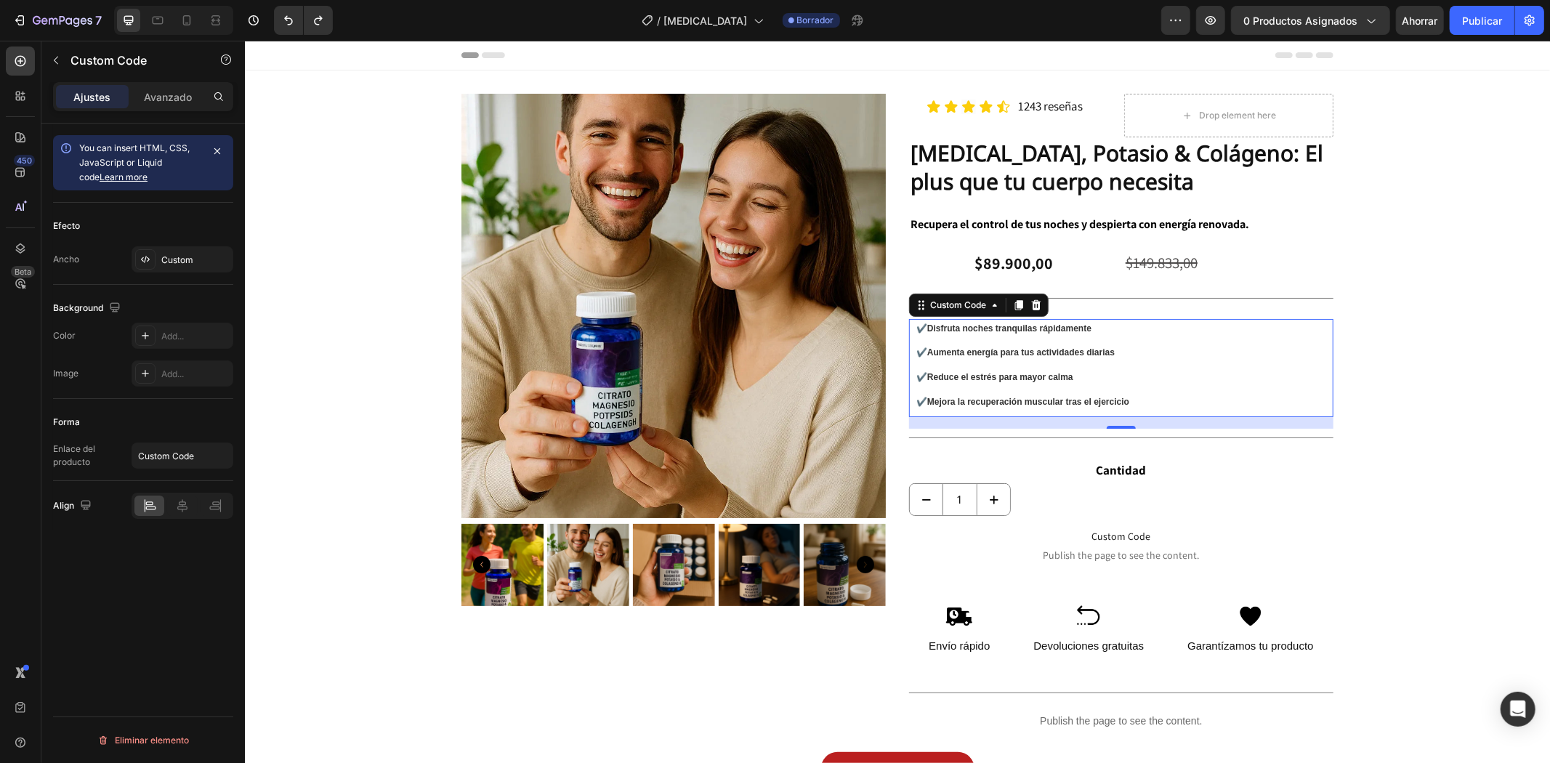
click at [1049, 339] on div "✔️Disfruta noches tranquilas rápidamente ✔️Aumenta energía para tus actividades…" at bounding box center [1121, 367] width 425 height 98
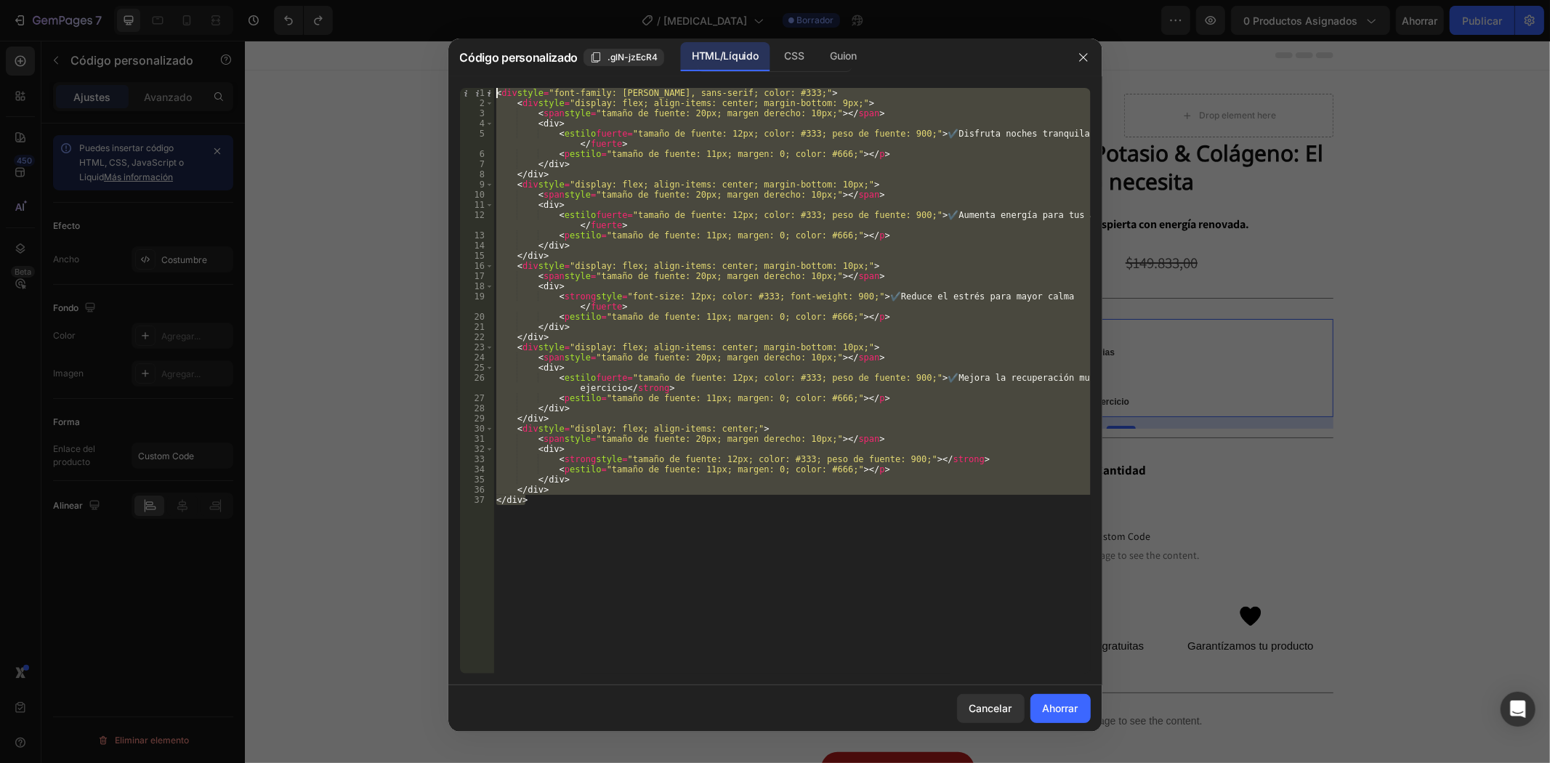
drag, startPoint x: 533, startPoint y: 458, endPoint x: 538, endPoint y: 67, distance: 391.1
click at [538, 67] on div "Código personalizado .glN-jzEcR4 HTML/Líquido CSS Guion </div> 1 2 3 4 5 6 7 8 …" at bounding box center [775, 385] width 654 height 693
type textarea "<div style="font-family: Arial, sans-serif; color: #333;"> <div style="display:…"
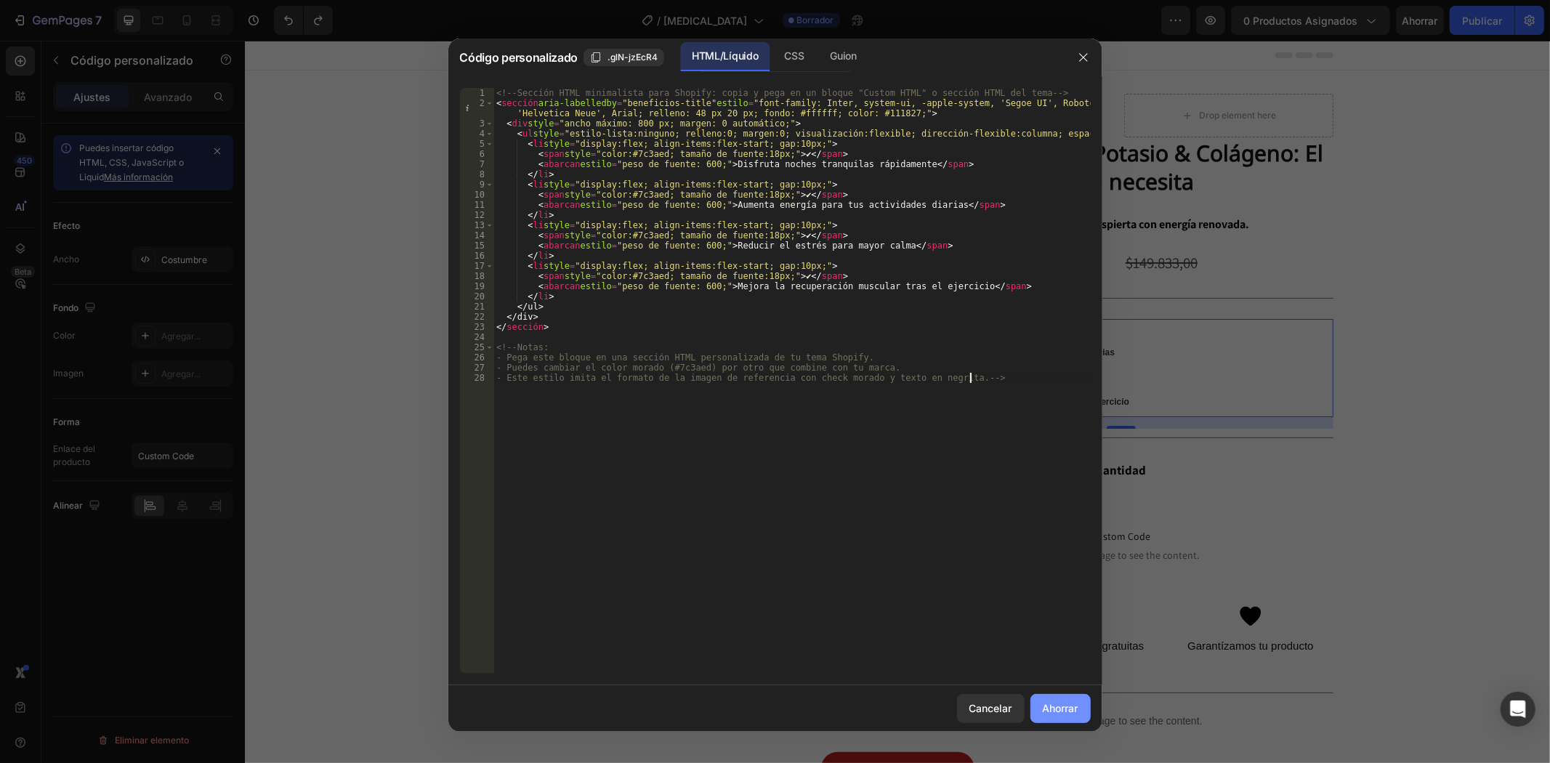
click at [1052, 711] on font "Ahorrar" at bounding box center [1061, 708] width 36 height 12
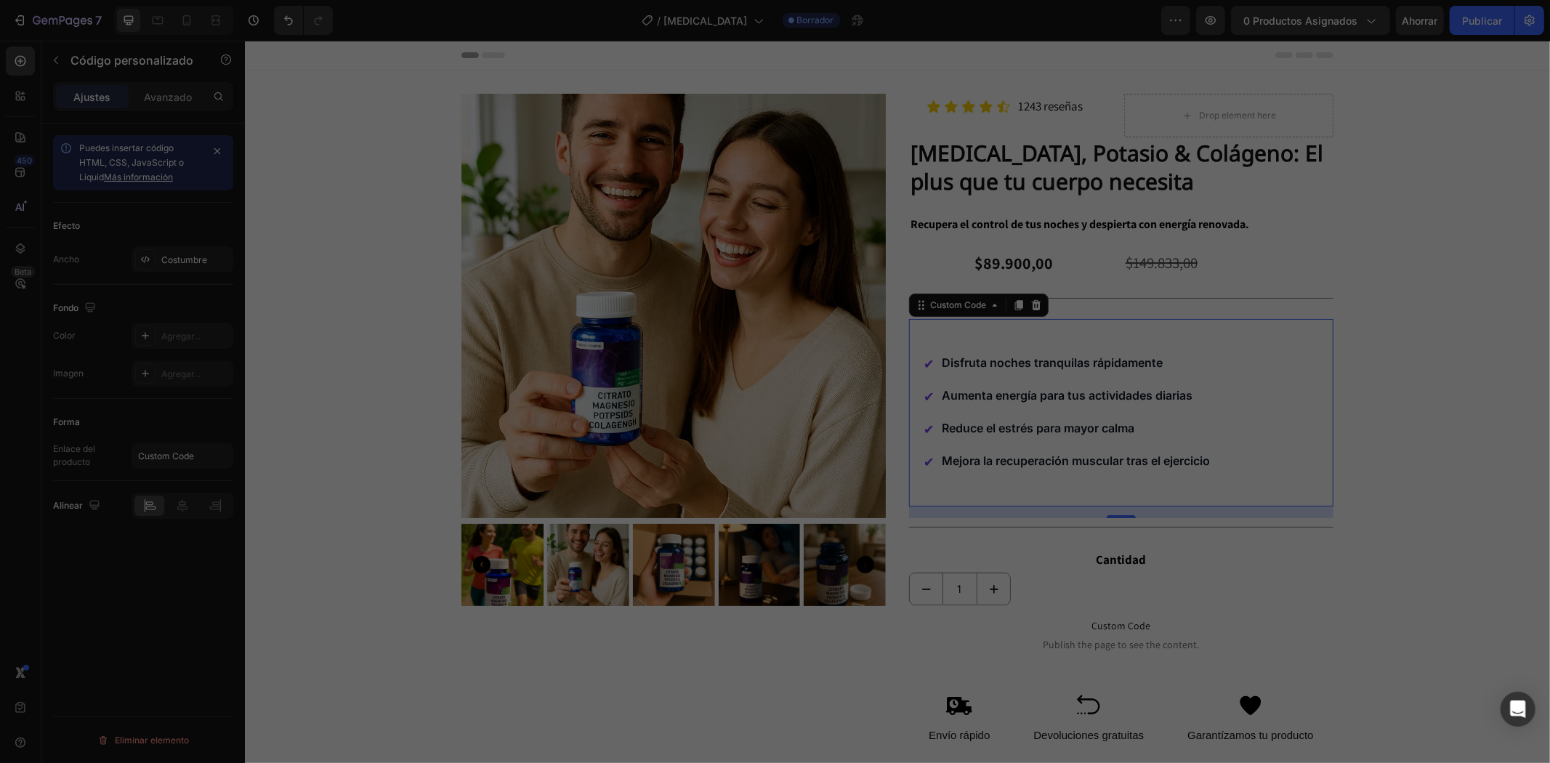
type textarea "- Puedes cambiar el color morado (#7c3aed) por otro que combine con tu branding…"
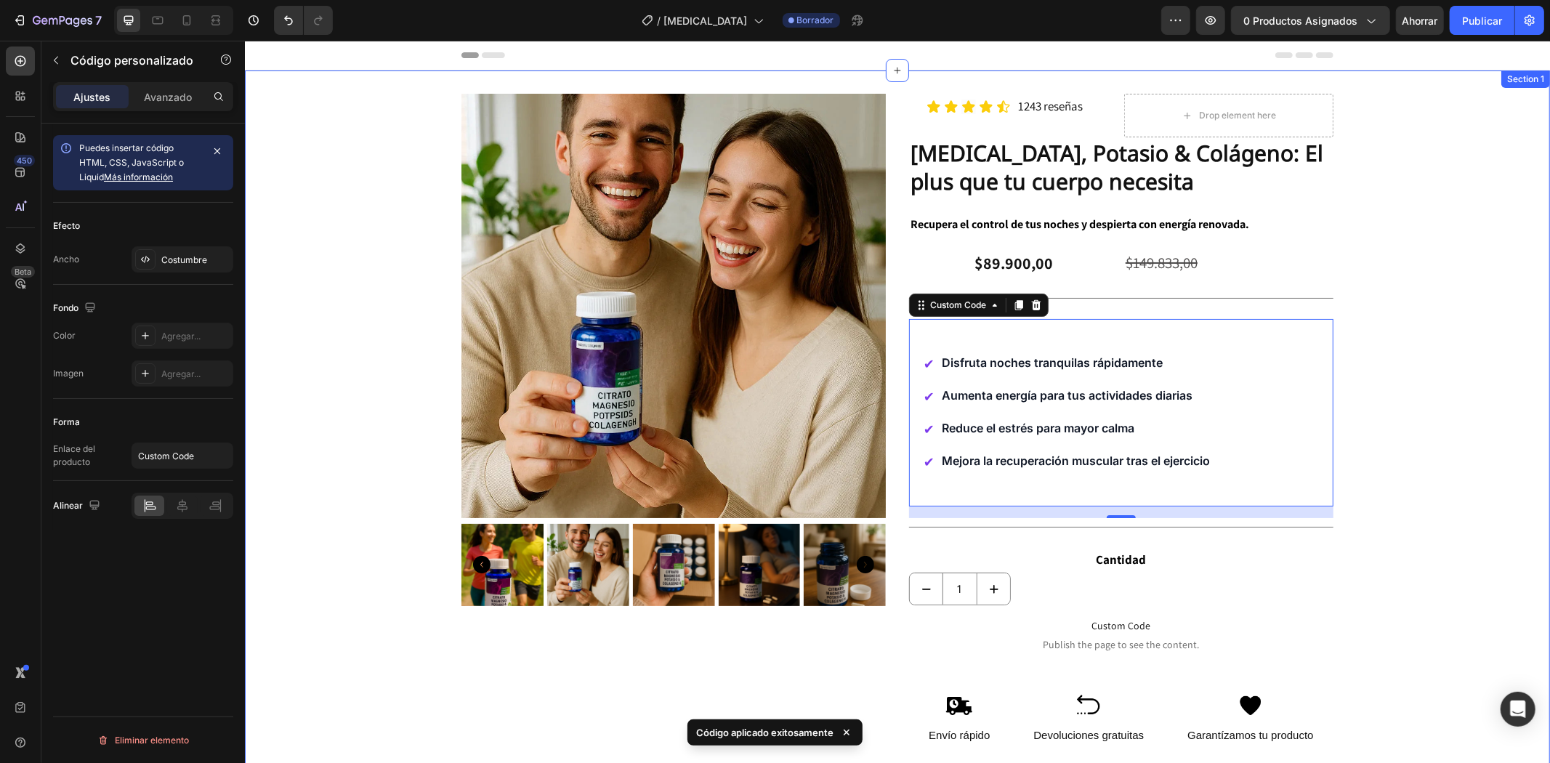
click at [1484, 472] on div "Product Images Icon Icon Icon Icon Icon Icon List 1243 reseñas Text Block Row D…" at bounding box center [896, 492] width 1305 height 799
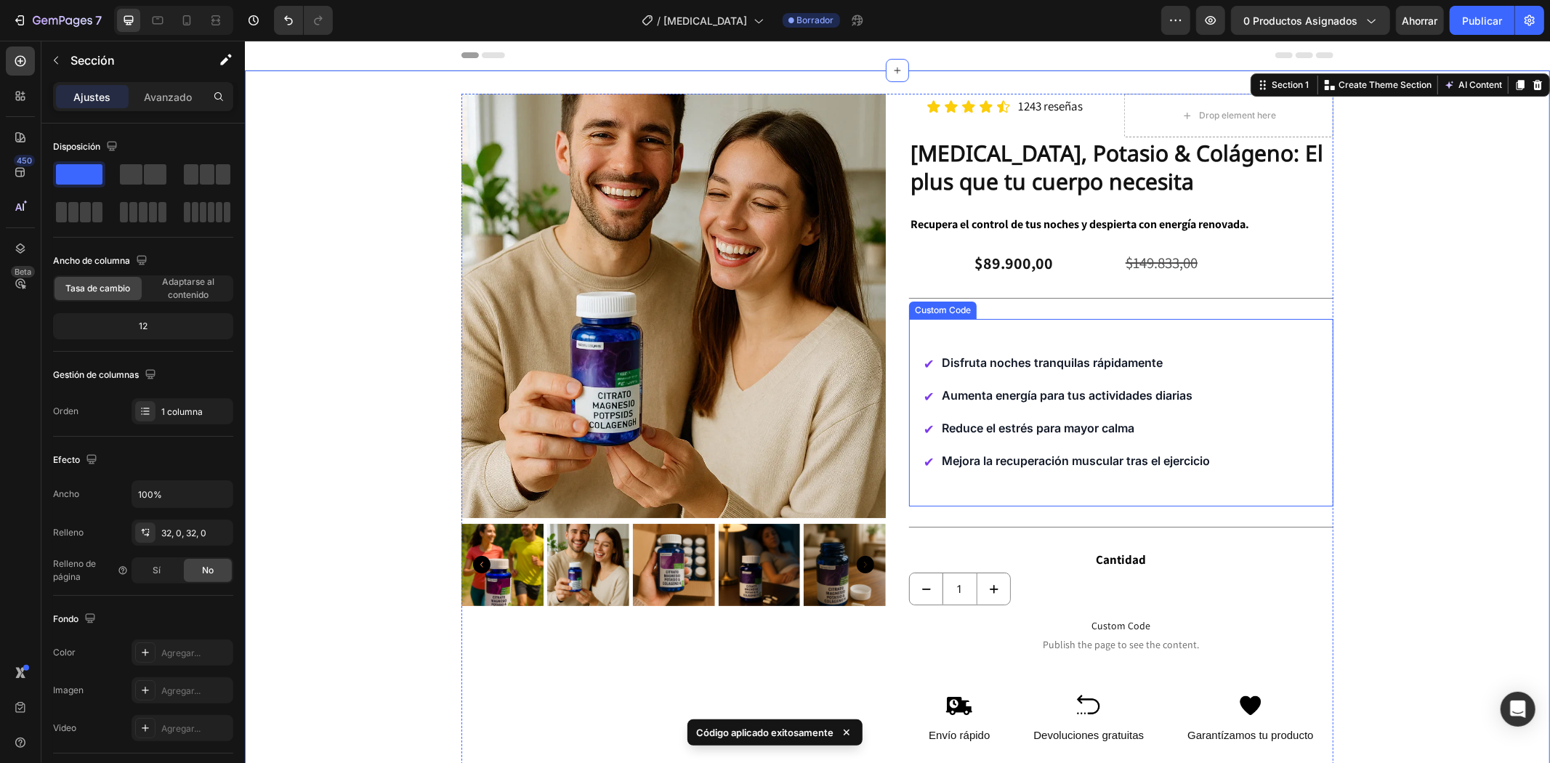
click at [1023, 430] on span "Reduce el estrés para mayor calma" at bounding box center [1037, 427] width 193 height 17
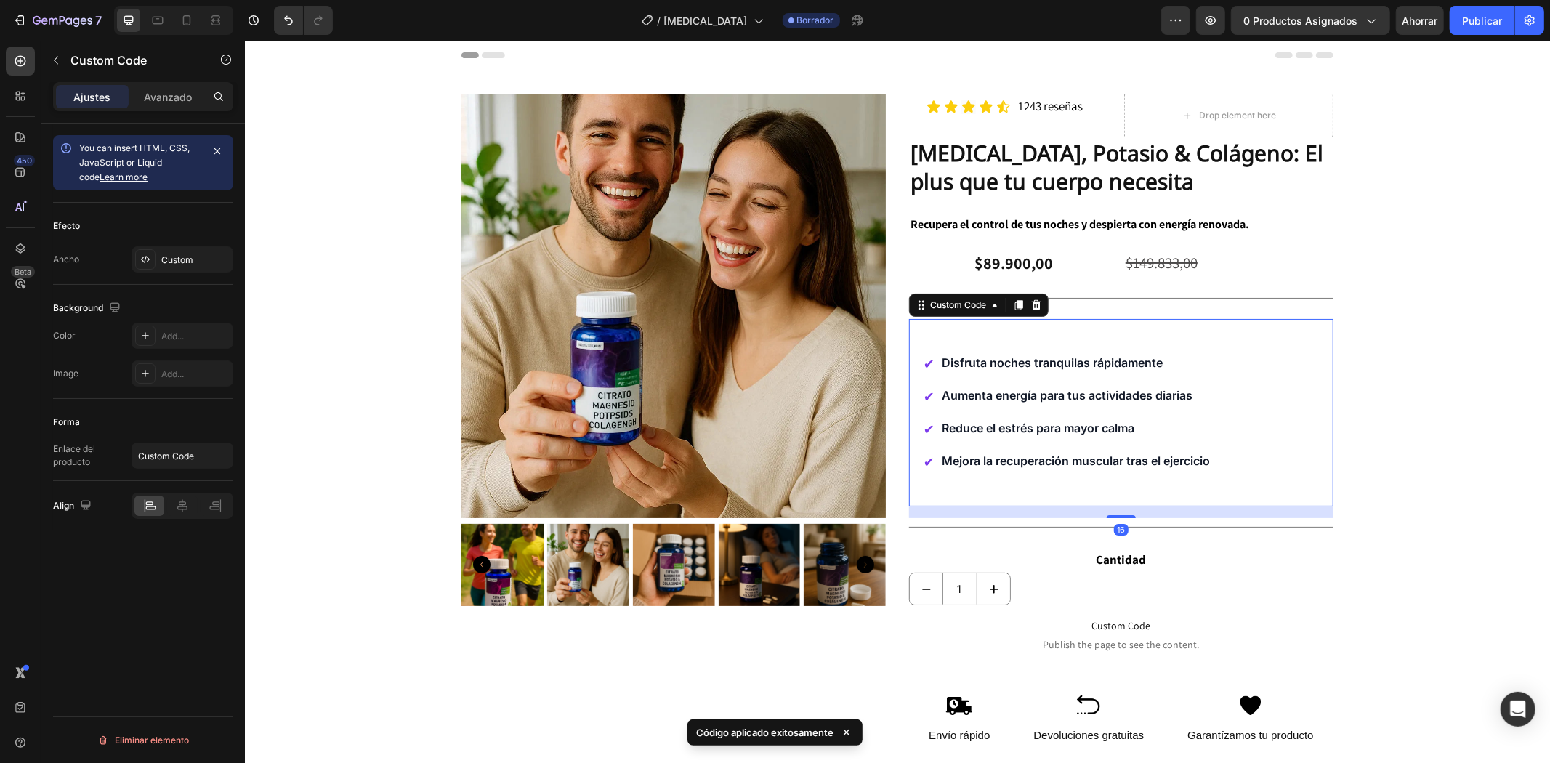
click at [1023, 430] on span "Reduce el estrés para mayor calma" at bounding box center [1037, 427] width 193 height 17
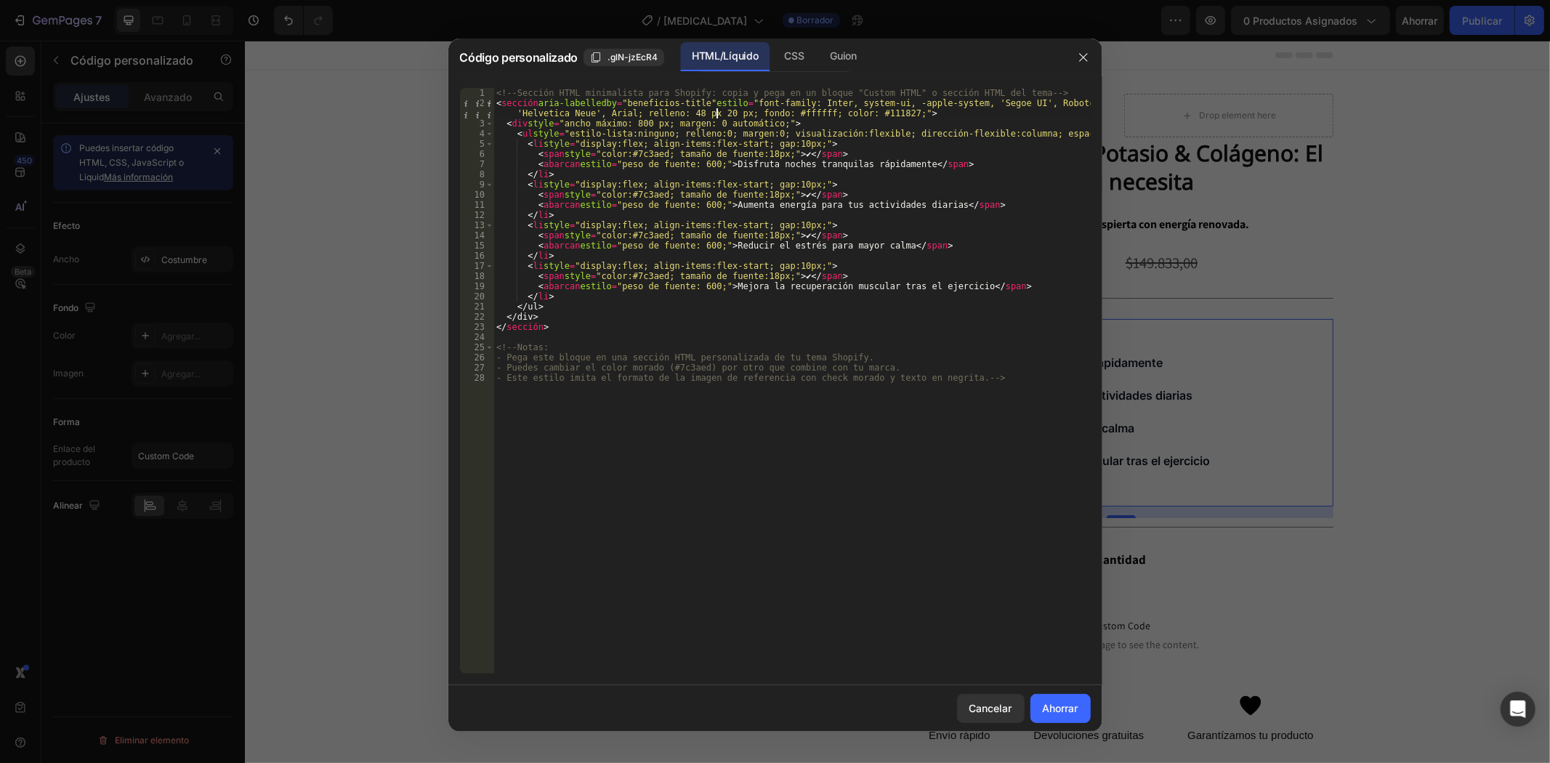
click at [717, 110] on div "<!-- Sección HTML minimalista para Shopify: copia y pega en un bloque "Custom H…" at bounding box center [793, 391] width 598 height 606
type textarea "<section aria-labelledby="beneficios-title" style="font-family: Inter, system-u…"
click at [1056, 709] on font "Ahorrar" at bounding box center [1061, 708] width 36 height 12
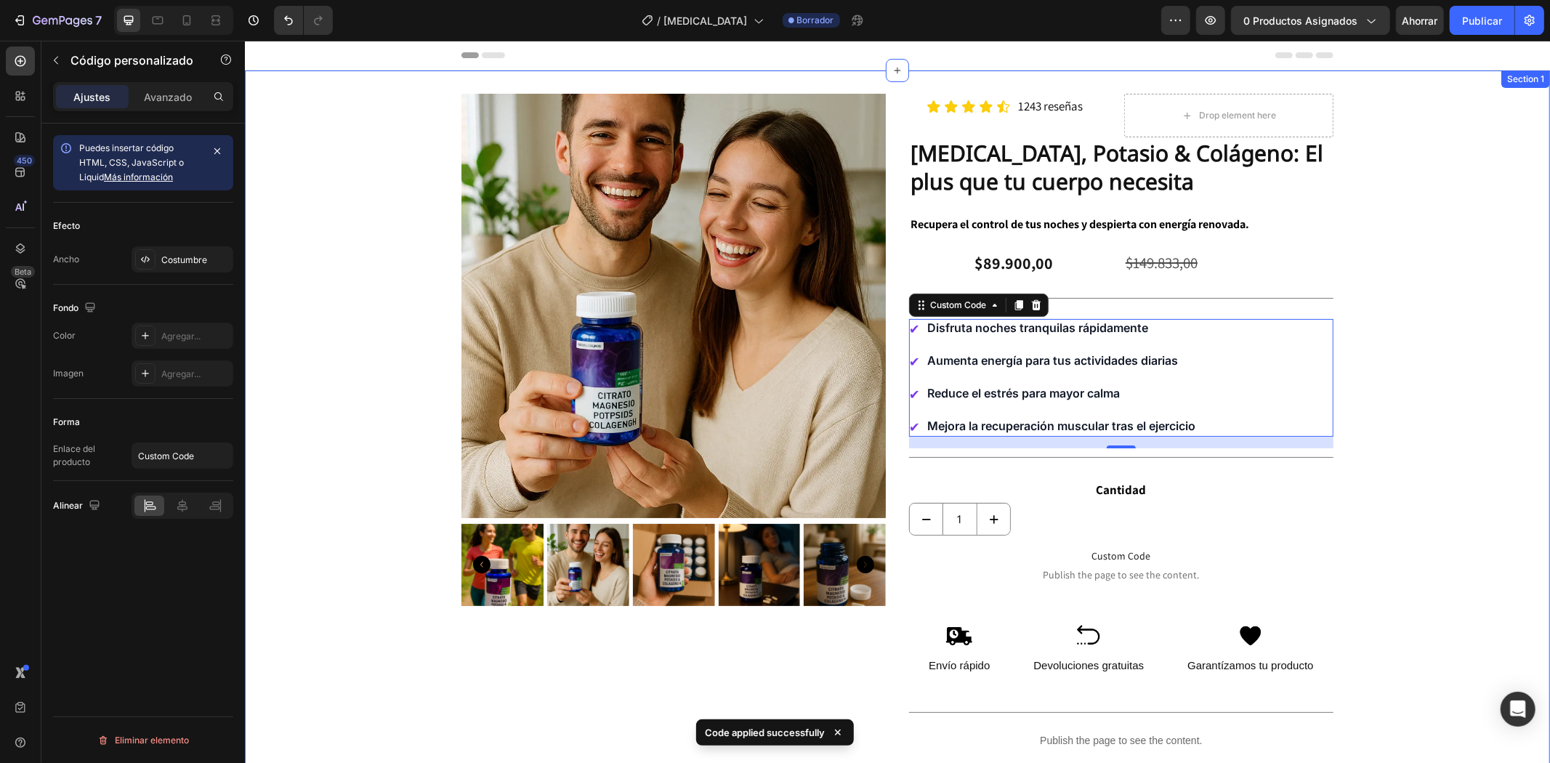
click at [1431, 451] on div "Product Images Icon Icon Icon Icon Icon Icon List 1243 reseñas Text Block Row D…" at bounding box center [896, 457] width 1305 height 729
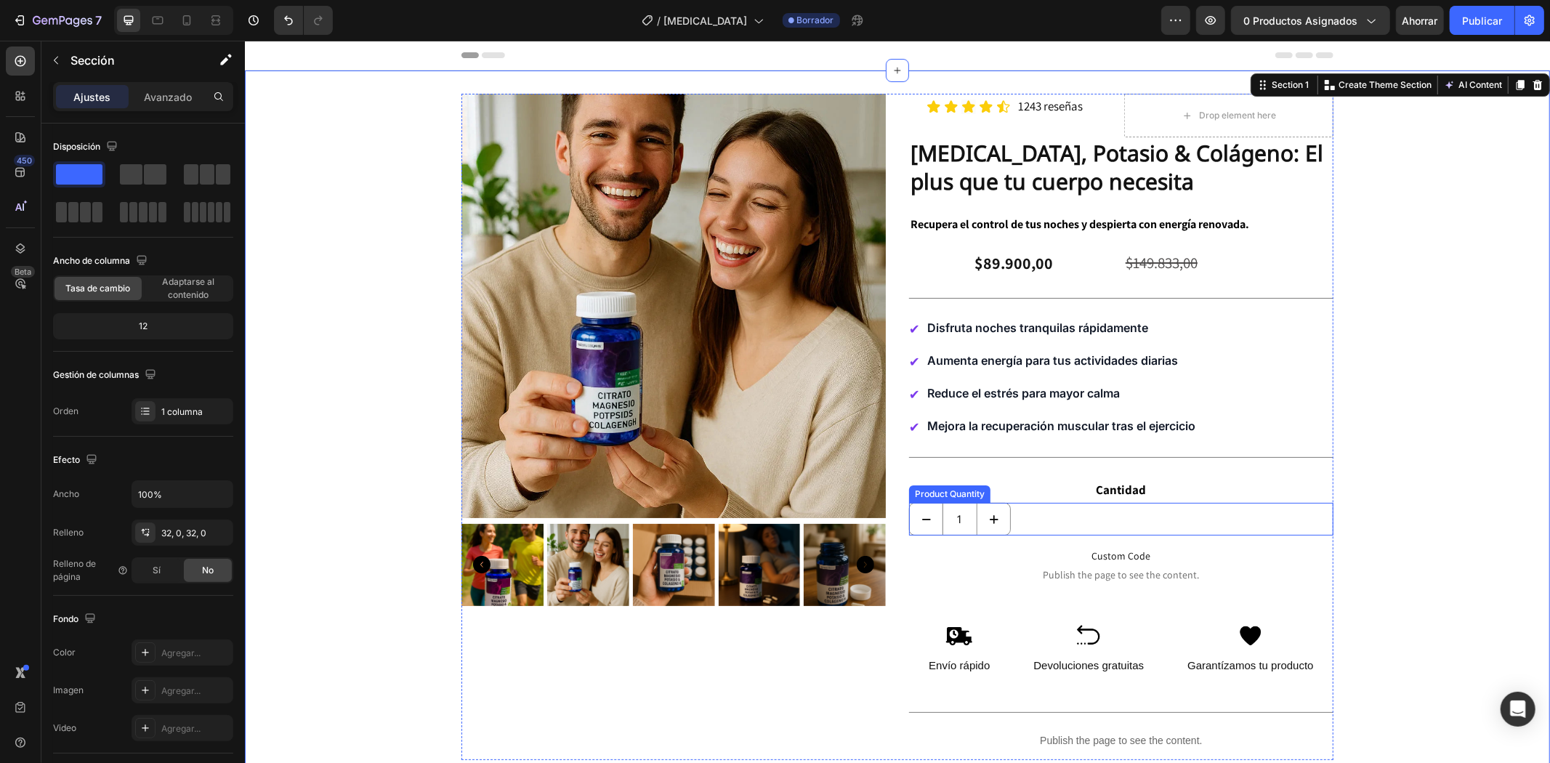
click at [1030, 518] on div "1" at bounding box center [1121, 518] width 425 height 33
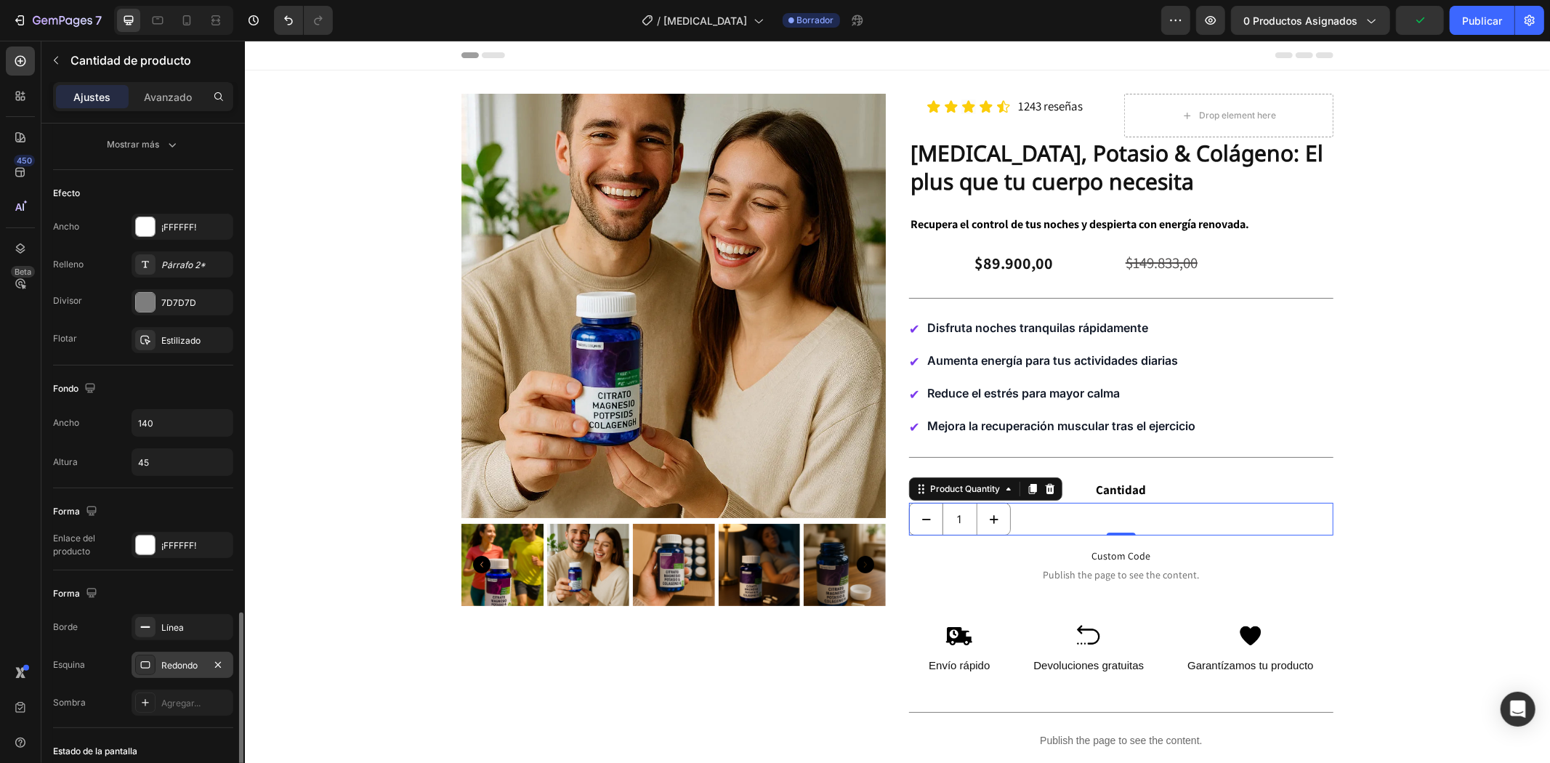
scroll to position [518, 0]
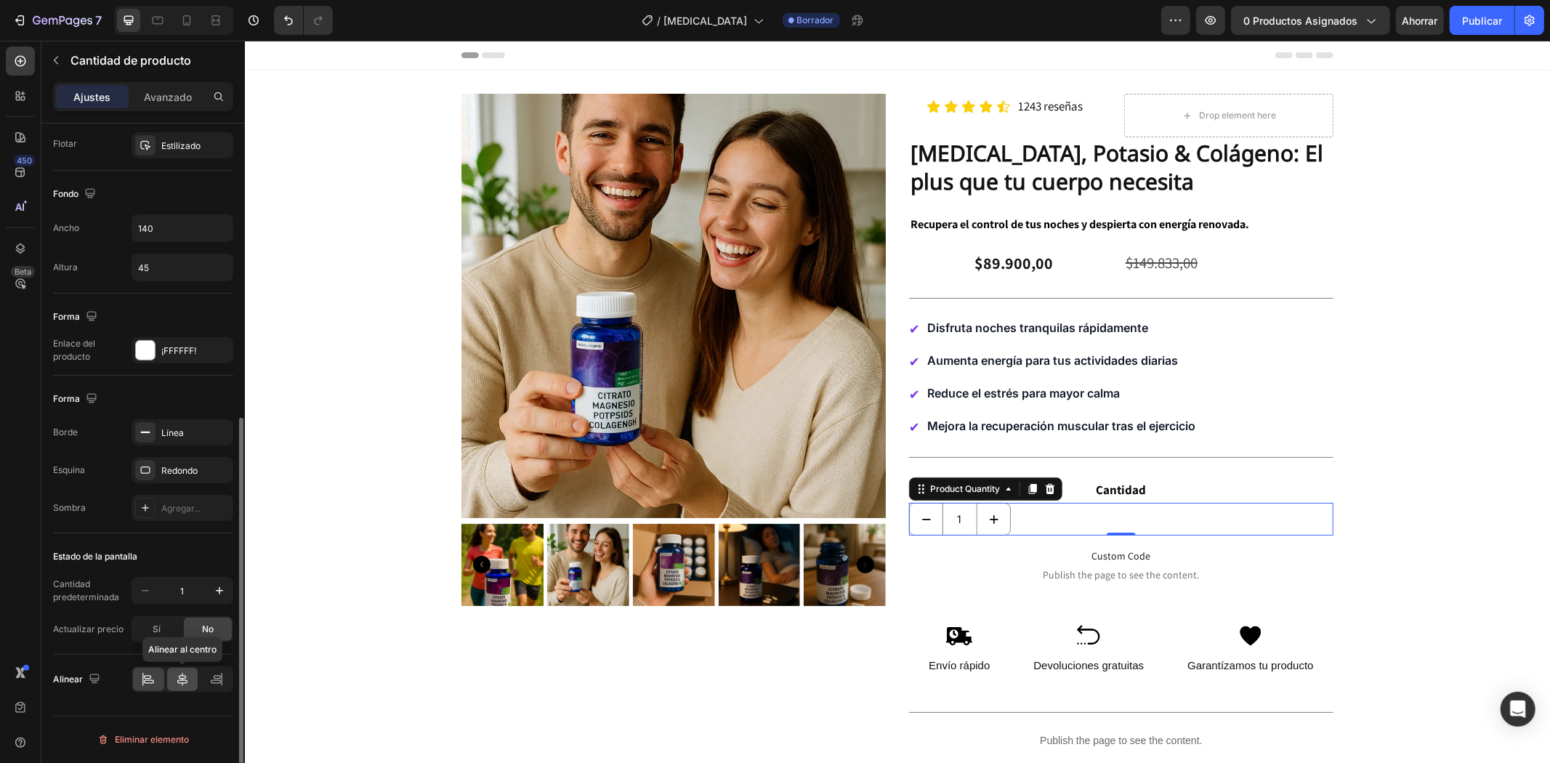
click at [182, 686] on icon at bounding box center [182, 679] width 10 height 13
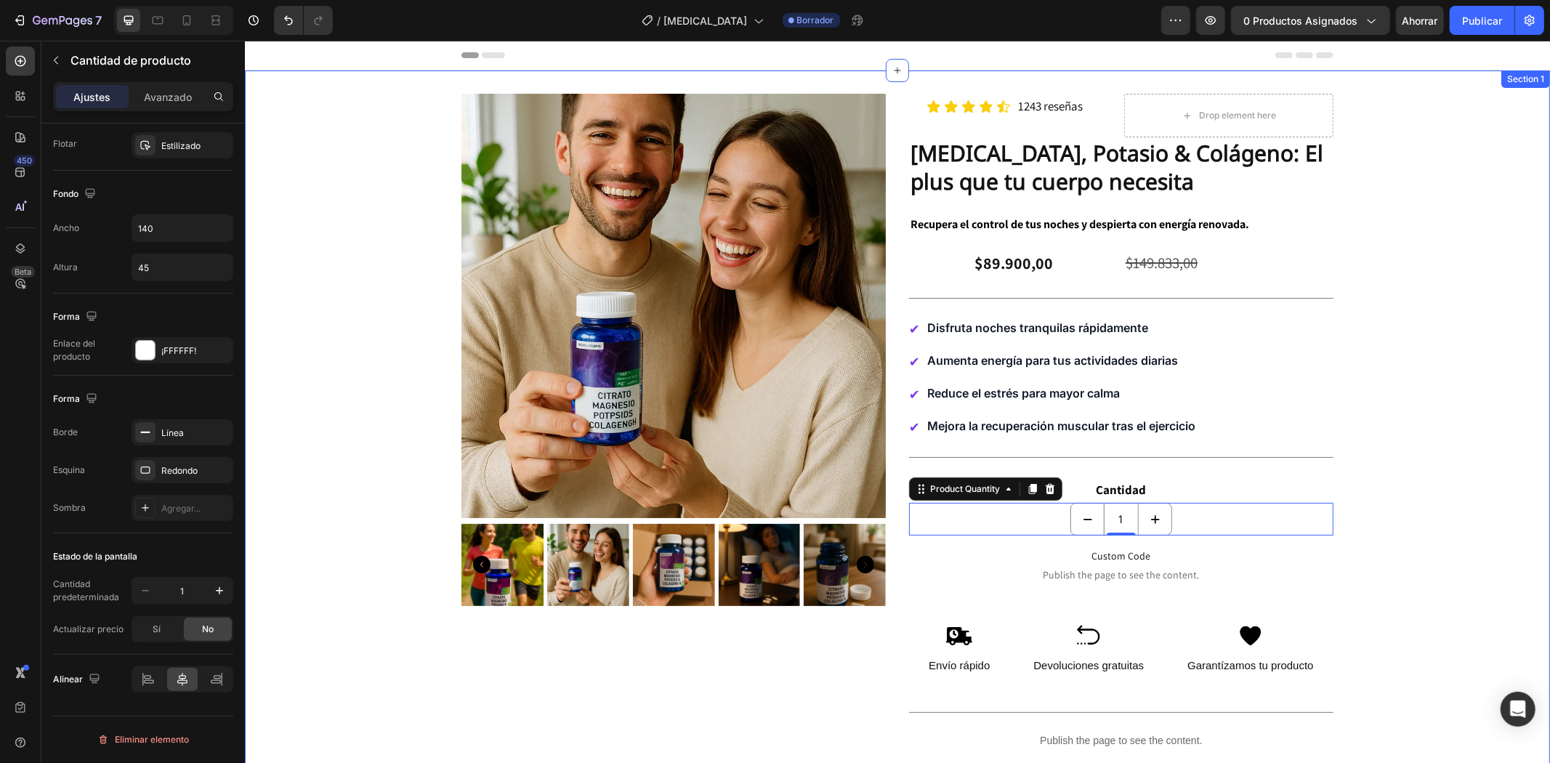
click at [1422, 475] on div "Product Images Icon Icon Icon Icon Icon Icon List 1243 reseñas Text Block Row D…" at bounding box center [896, 457] width 1305 height 729
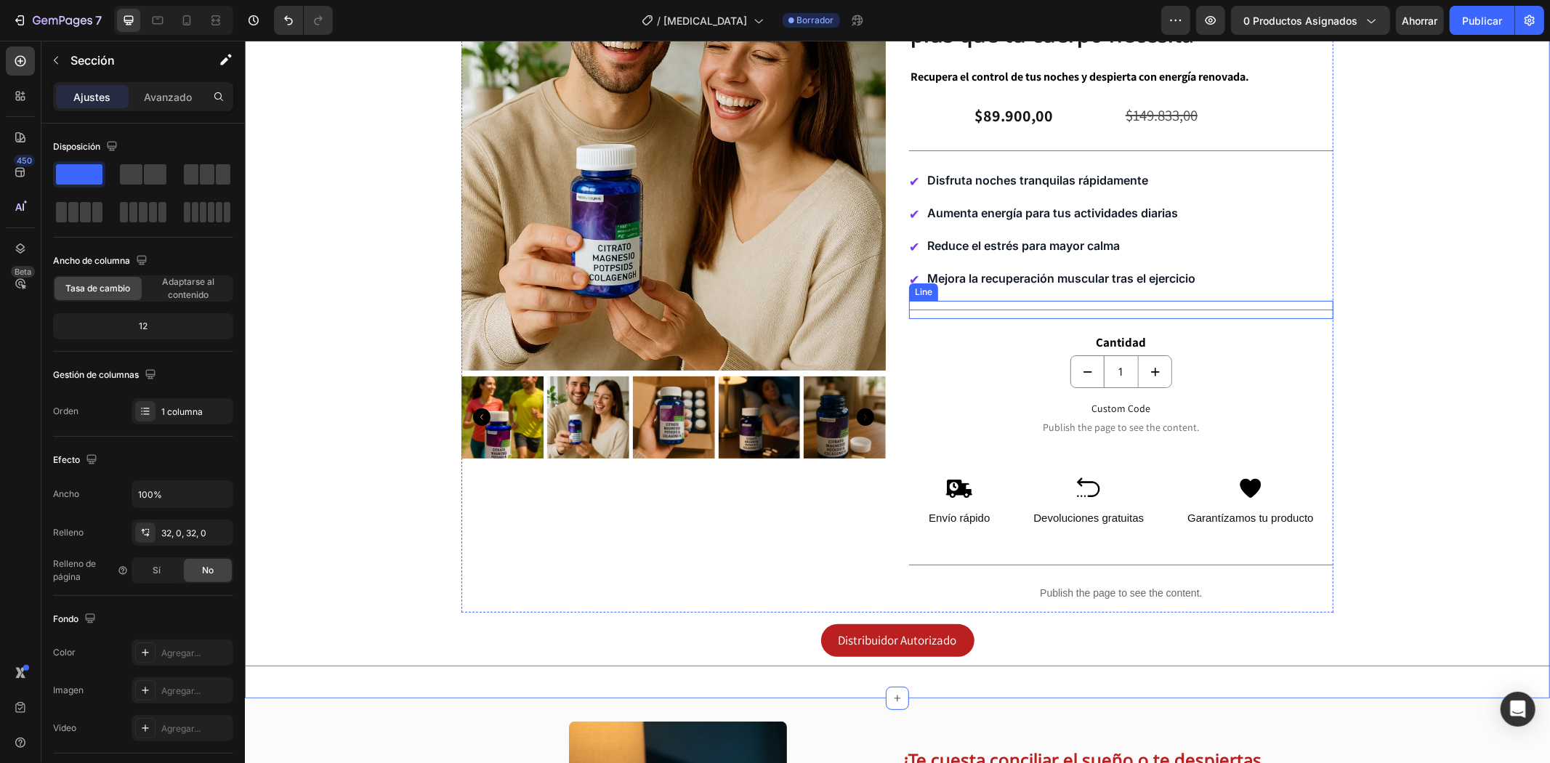
scroll to position [161, 0]
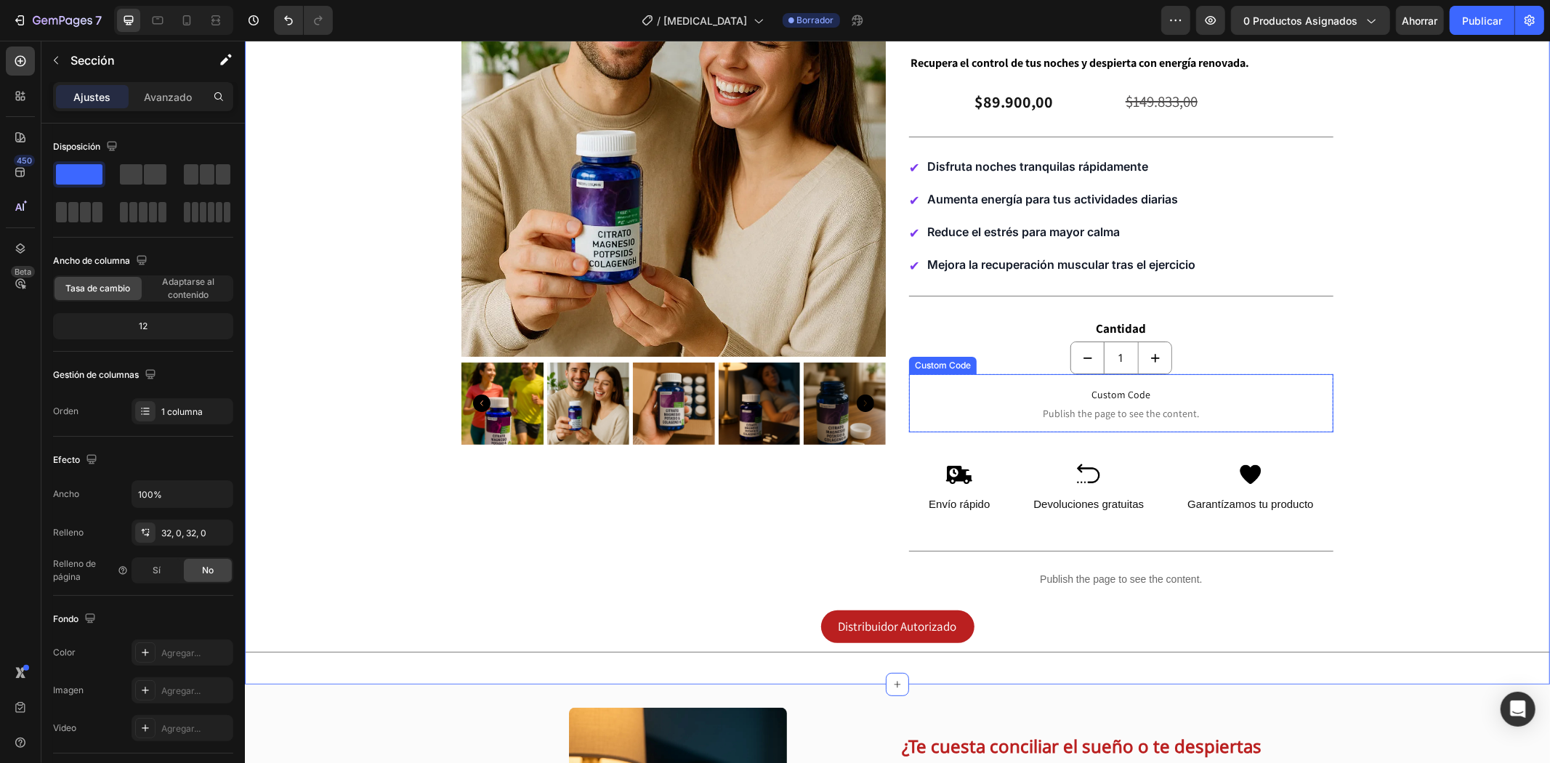
click at [1122, 406] on span "Publish the page to see the content." at bounding box center [1121, 413] width 425 height 15
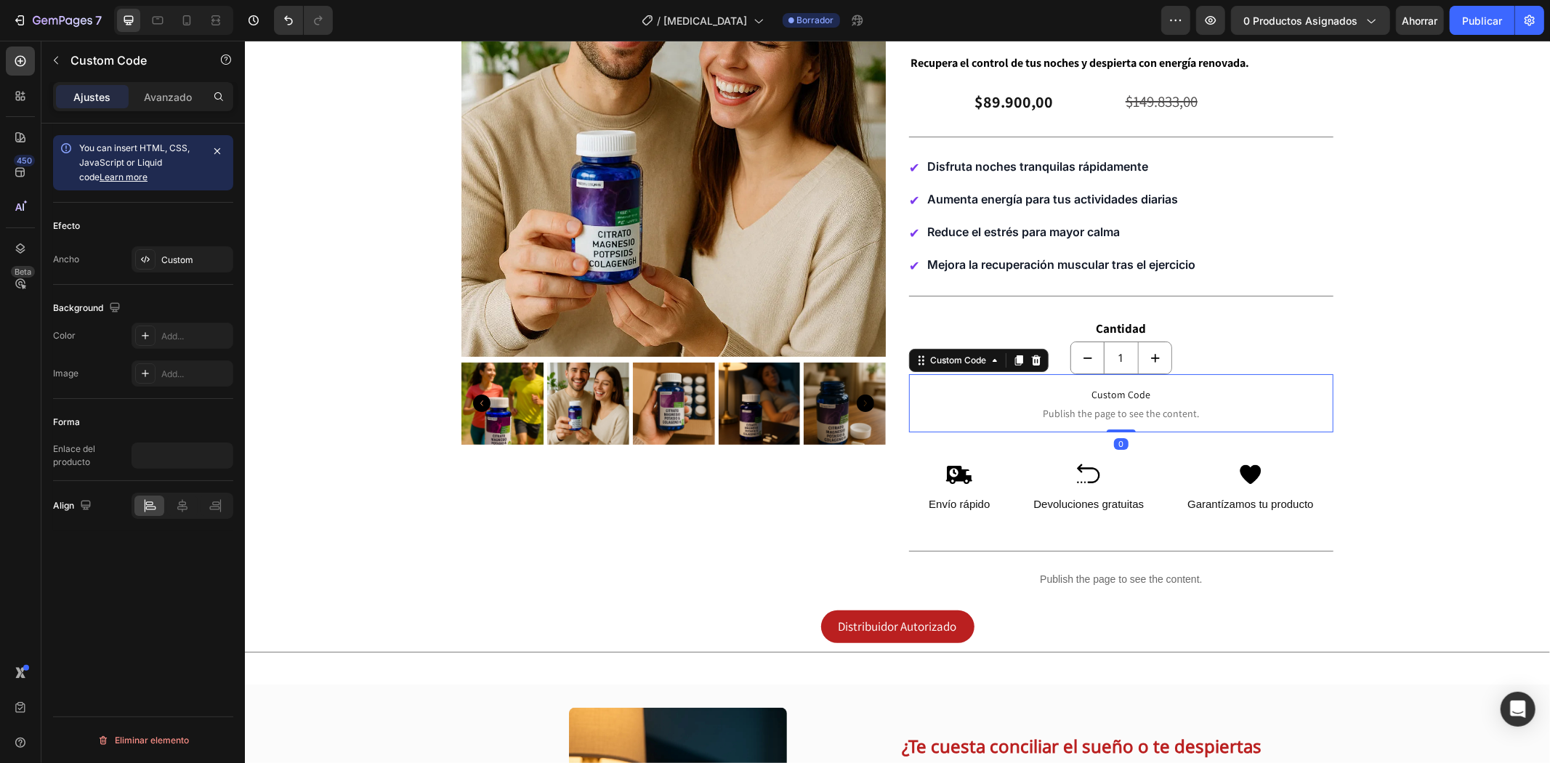
click at [1122, 406] on span "Publish the page to see the content." at bounding box center [1121, 413] width 425 height 15
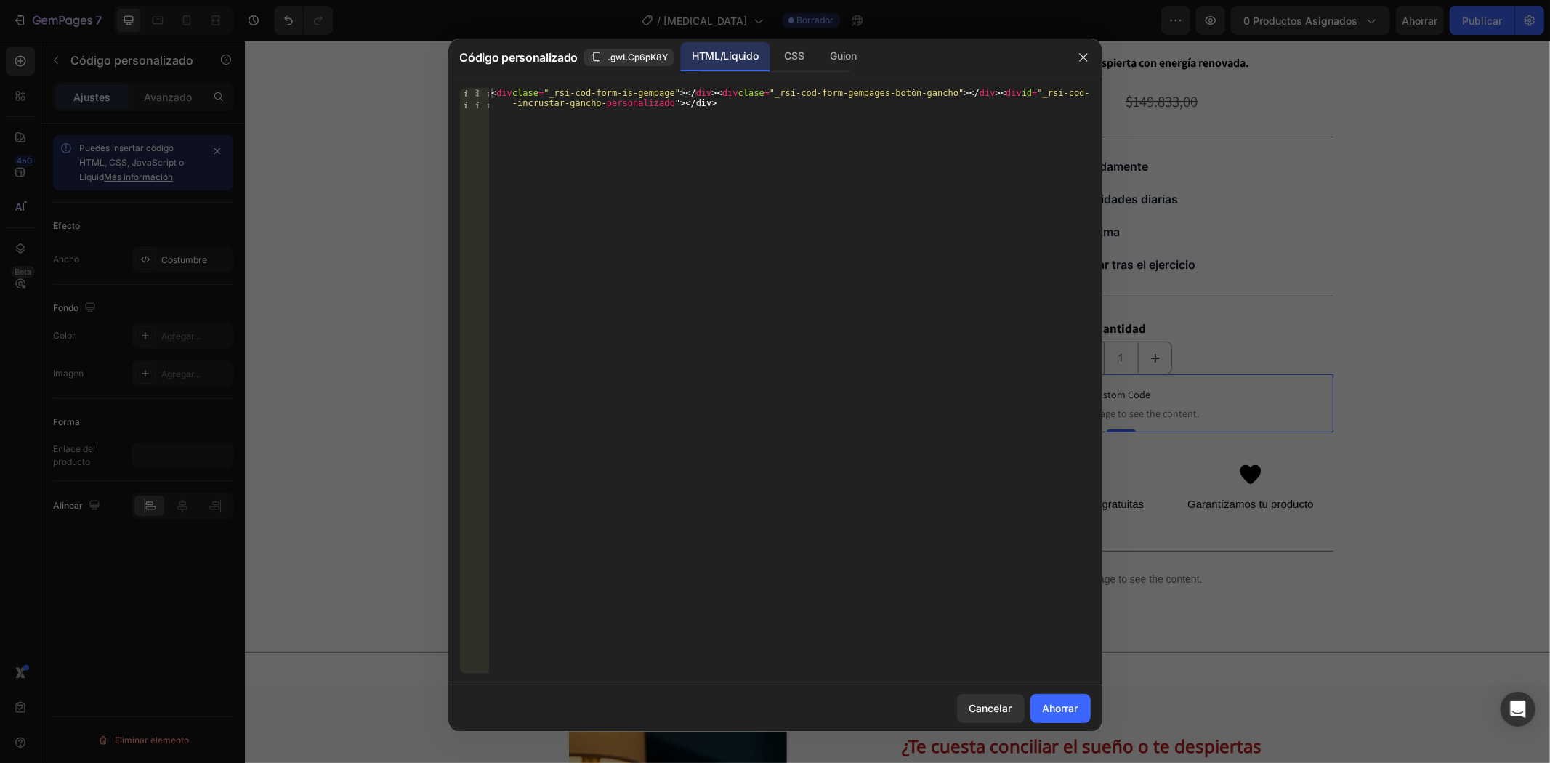
click at [1433, 324] on div at bounding box center [775, 381] width 1550 height 763
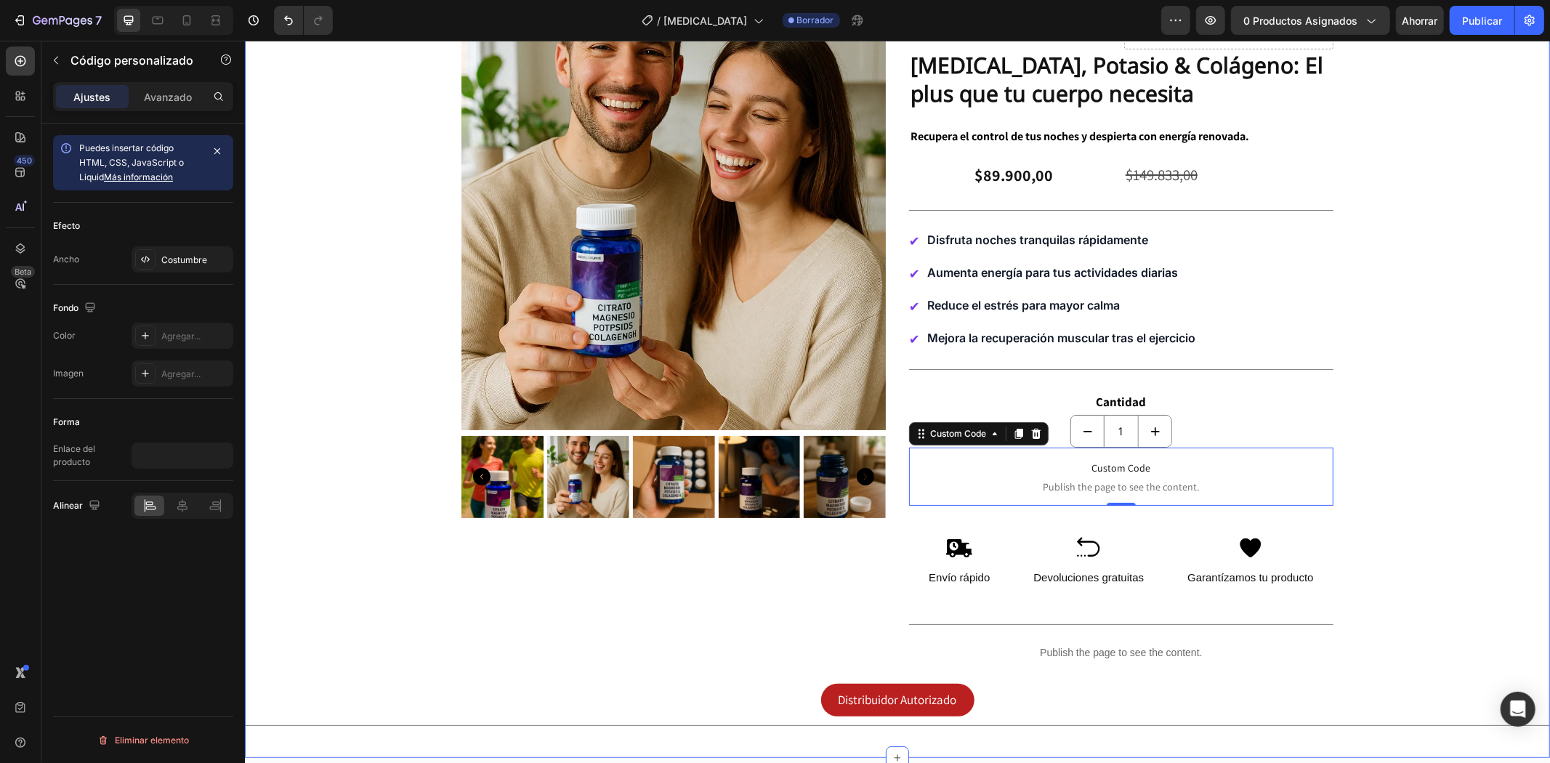
scroll to position [0, 0]
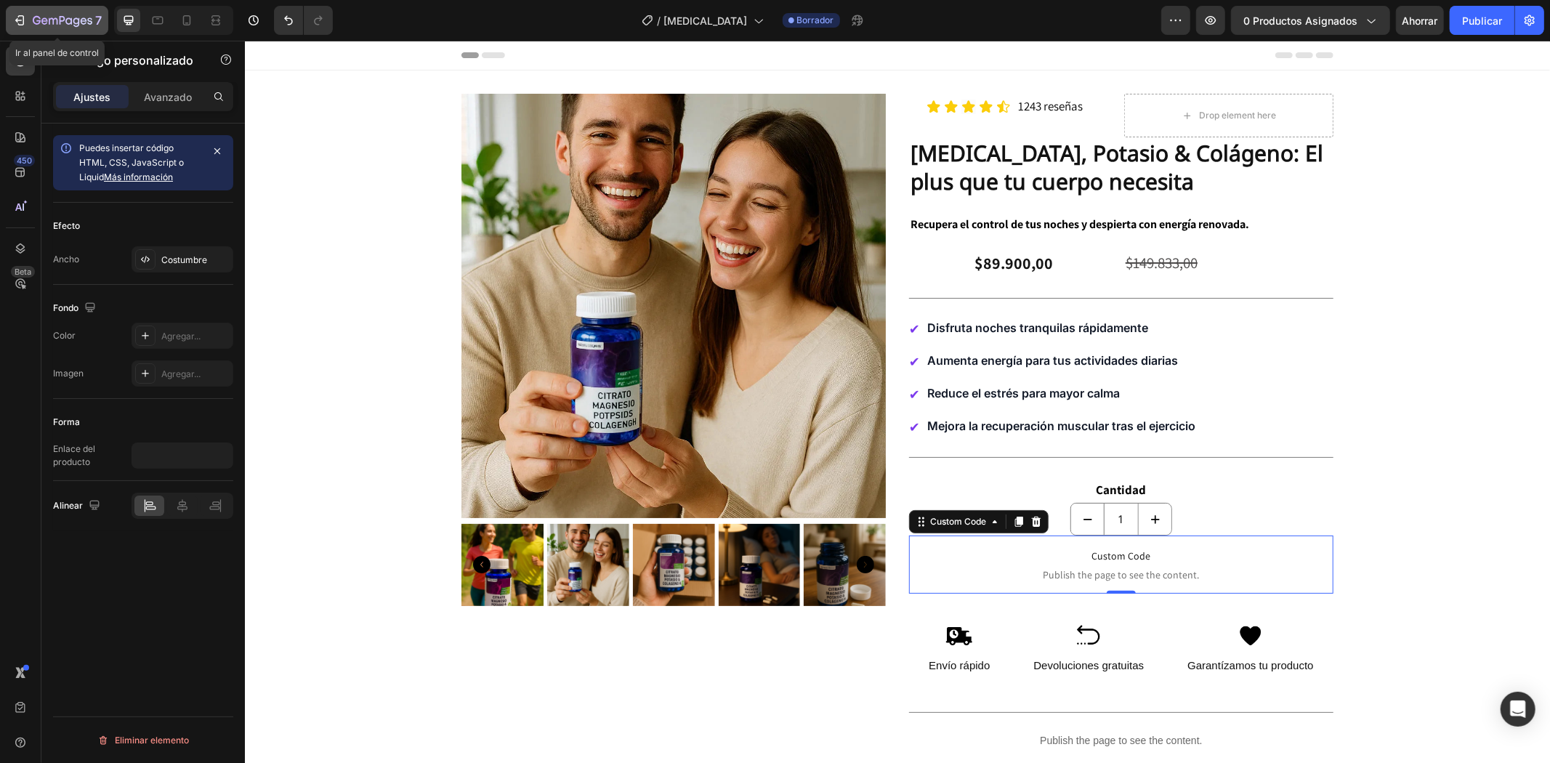
click at [25, 20] on icon "button" at bounding box center [19, 20] width 15 height 15
